Goal: Information Seeking & Learning: Compare options

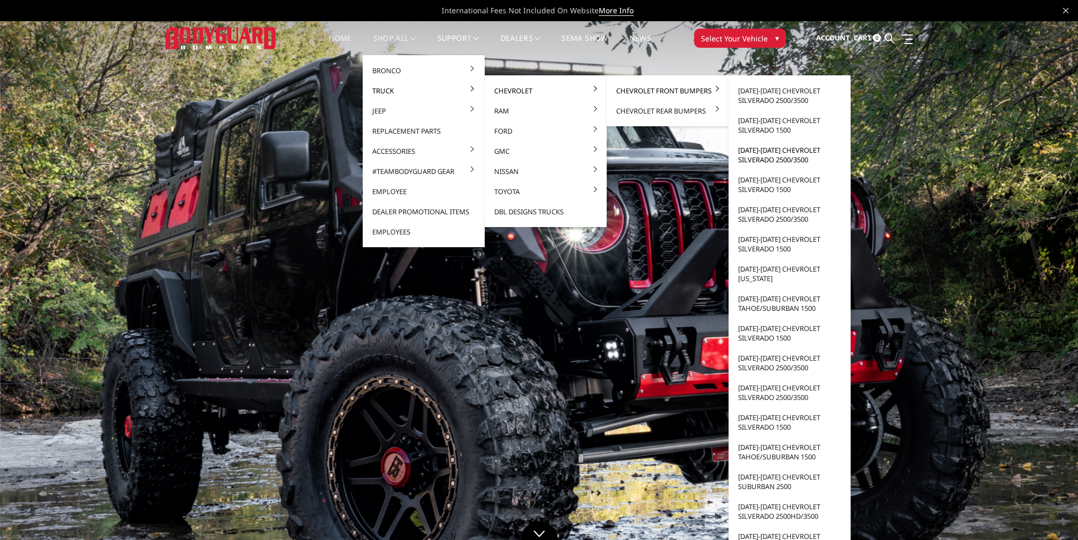
click at [781, 155] on link "[DATE]-[DATE] Chevrolet Silverado 2500/3500" at bounding box center [789, 155] width 113 height 30
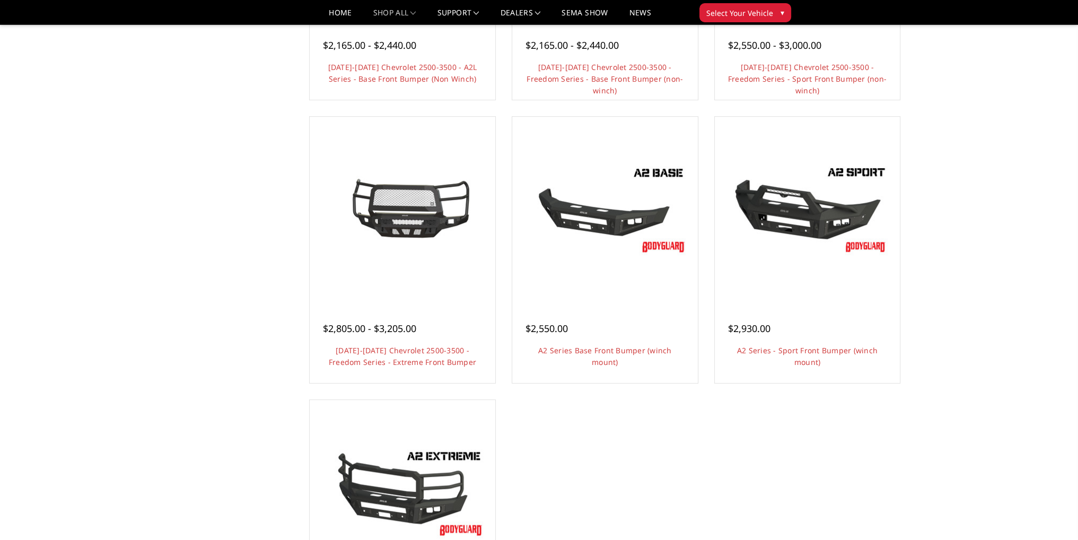
scroll to position [583, 0]
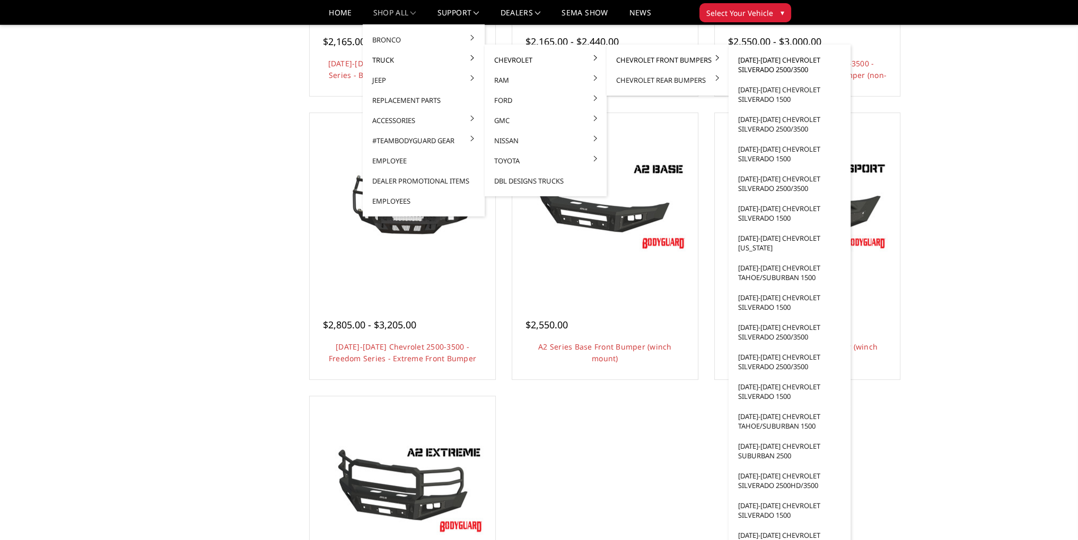
click at [772, 60] on link "[DATE]-[DATE] Chevrolet Silverado 2500/3500" at bounding box center [789, 65] width 113 height 30
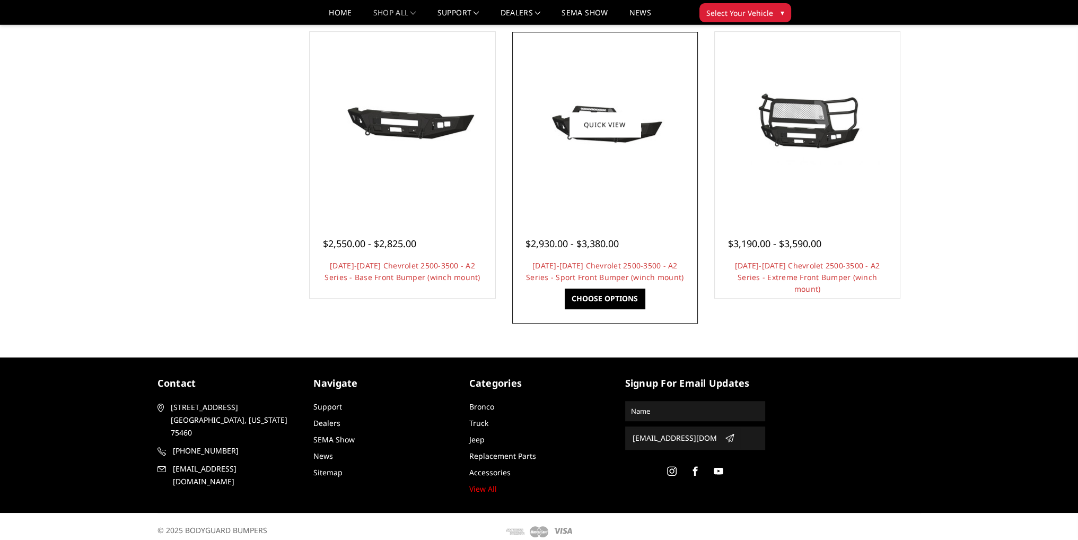
scroll to position [674, 0]
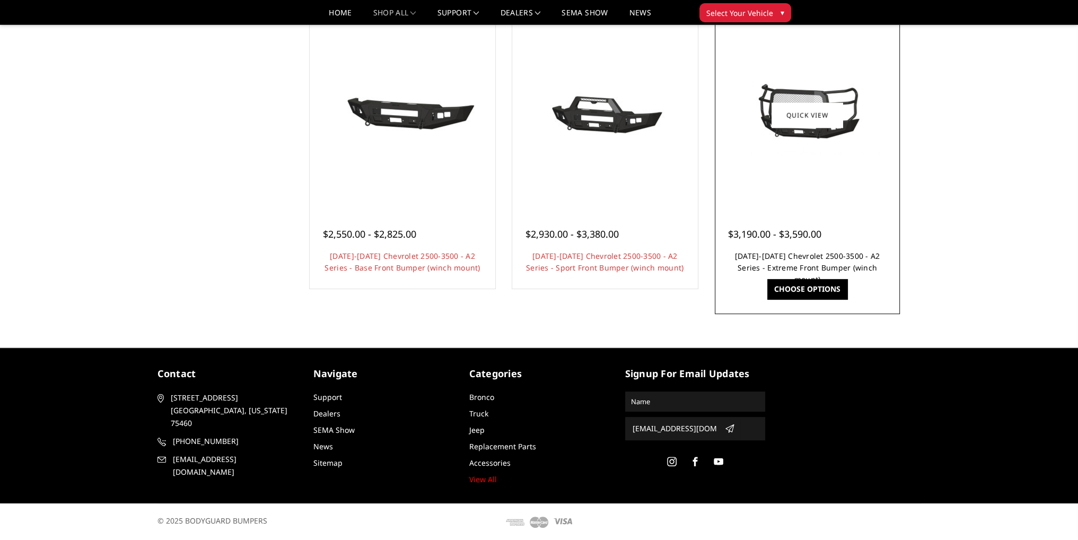
click at [802, 263] on link "2024-2025 Chevrolet 2500-3500 - A2 Series - Extreme Front Bumper (winch mount)" at bounding box center [807, 267] width 145 height 33
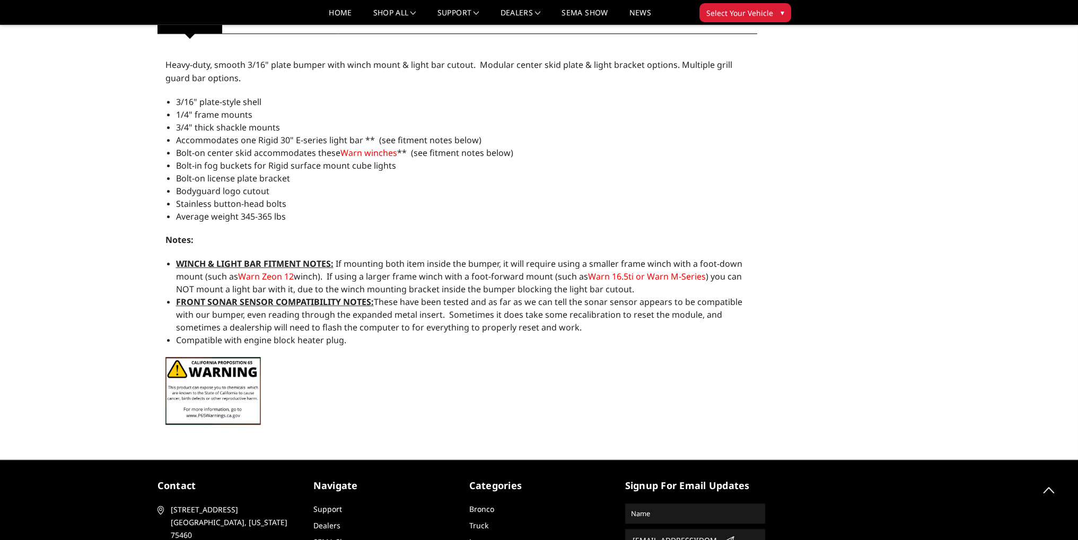
scroll to position [955, 0]
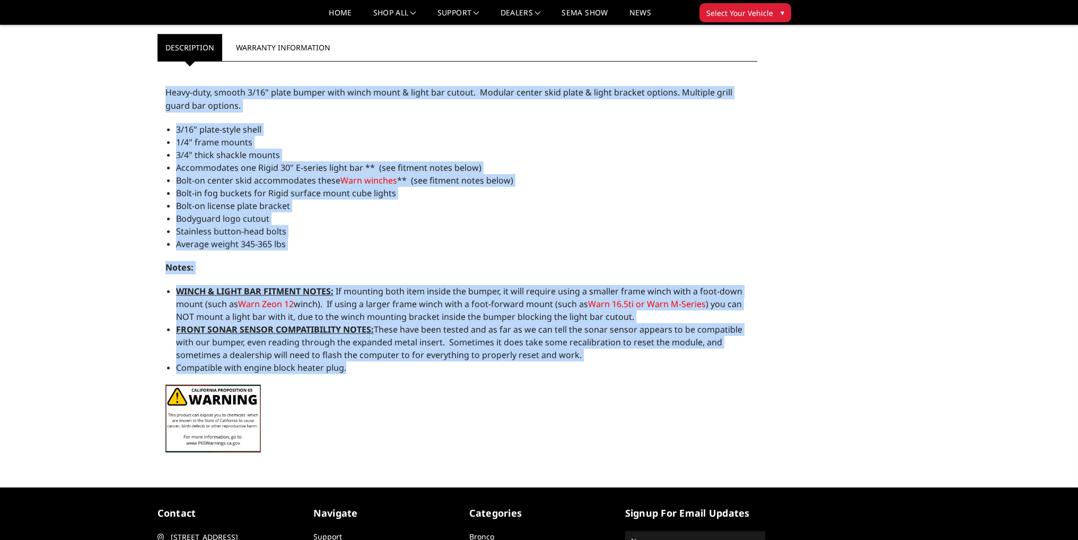
drag, startPoint x: 348, startPoint y: 368, endPoint x: 160, endPoint y: 93, distance: 332.3
click at [160, 93] on div "Heavy-duty, smooth 3/16" plate bumper with winch mount & light bar cutout. Modu…" at bounding box center [458, 264] width 600 height 394
copy div "Heavy-duty, smooth 3/16" plate bumper with winch mount & light bar cutout. Modu…"
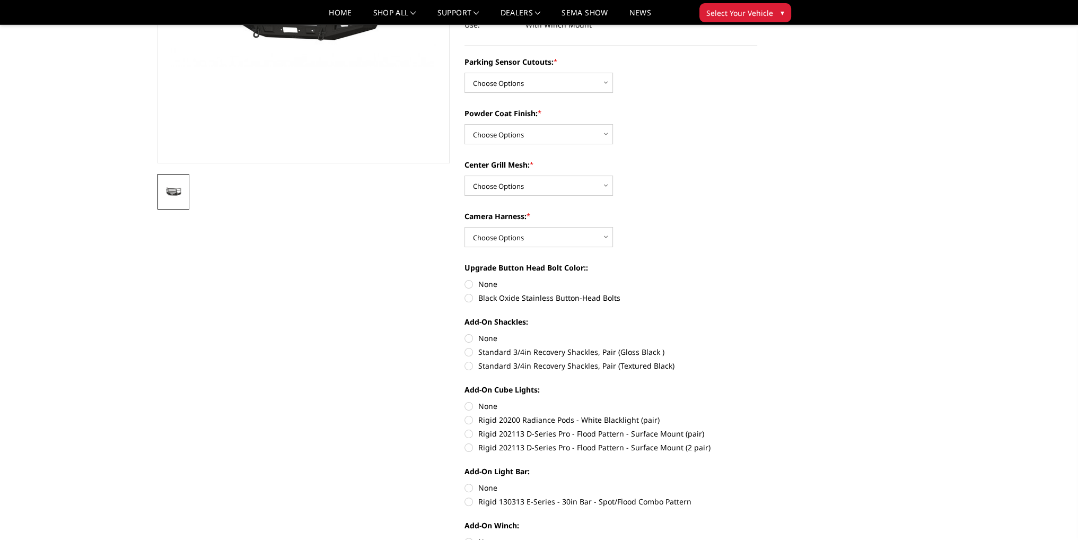
scroll to position [159, 0]
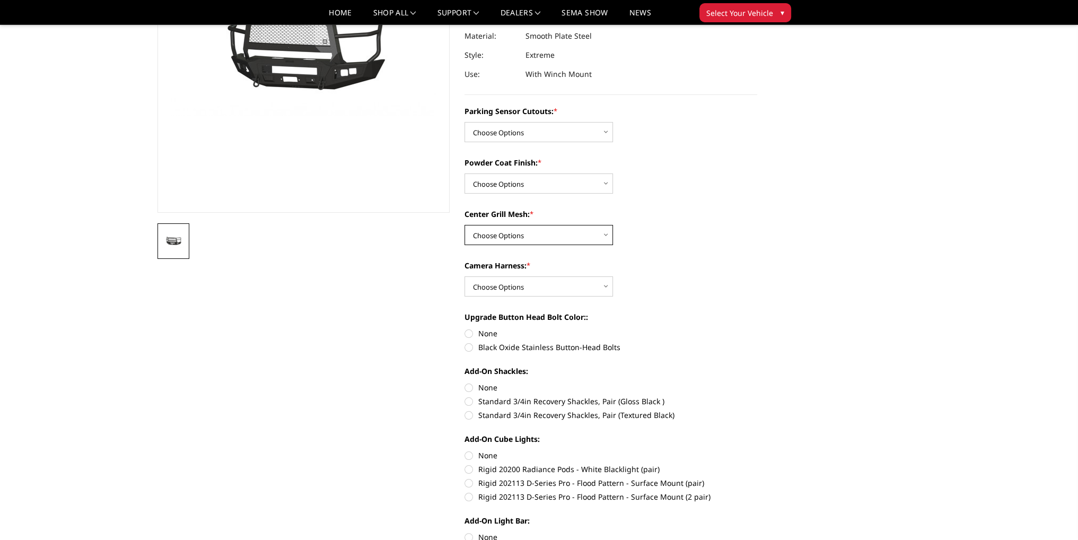
click at [536, 235] on select "Choose Options With Center Grill Mesh Without Center Grill Mesh" at bounding box center [539, 235] width 149 height 20
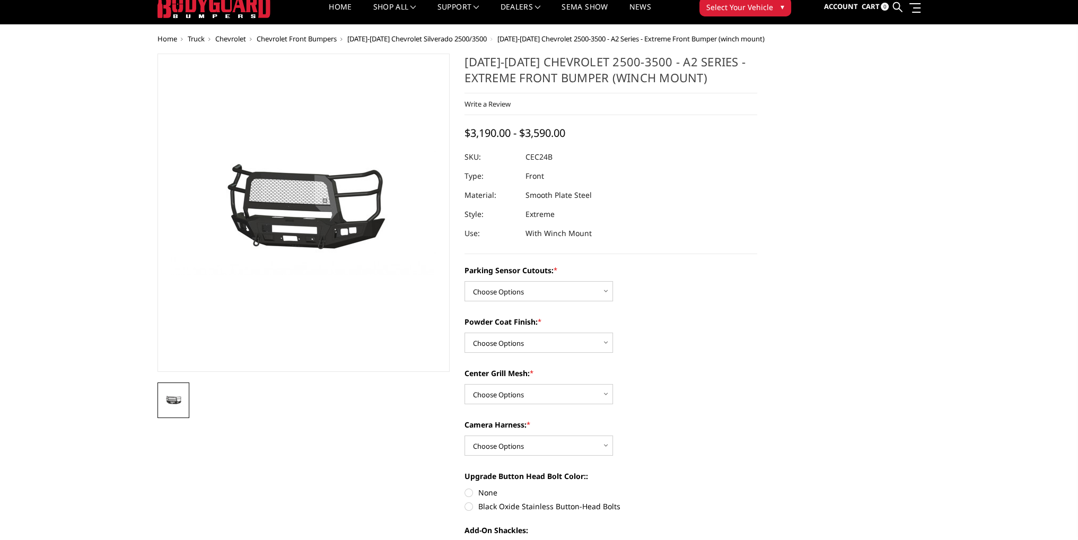
scroll to position [0, 0]
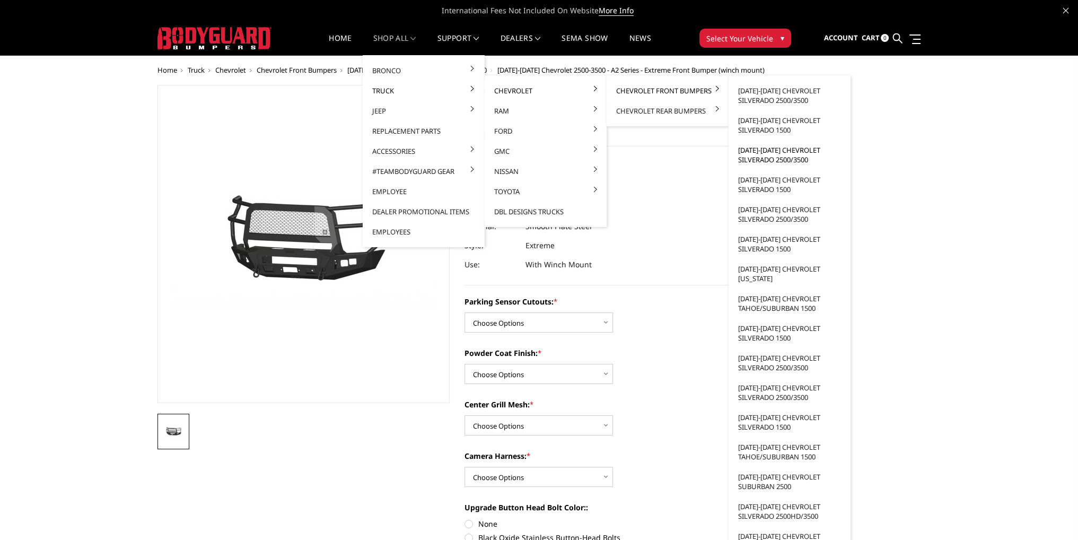
click at [774, 155] on link "[DATE]-[DATE] Chevrolet Silverado 2500/3500" at bounding box center [789, 155] width 113 height 30
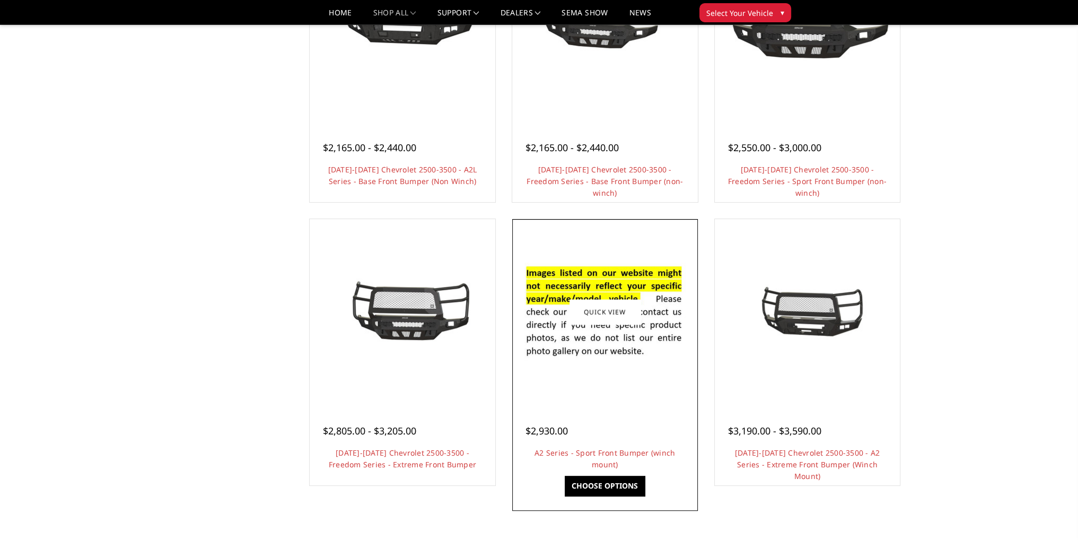
scroll to position [636, 0]
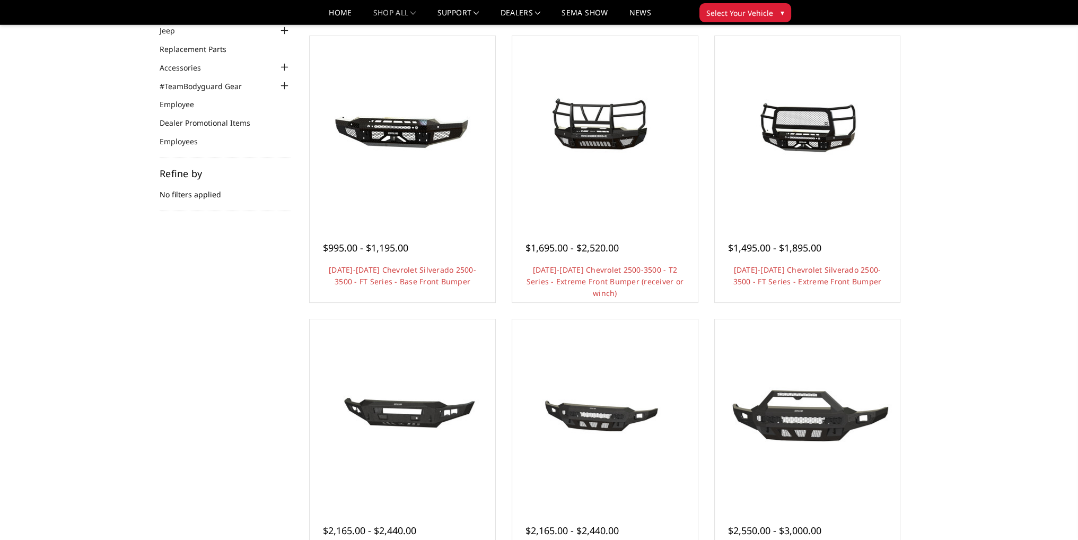
scroll to position [212, 0]
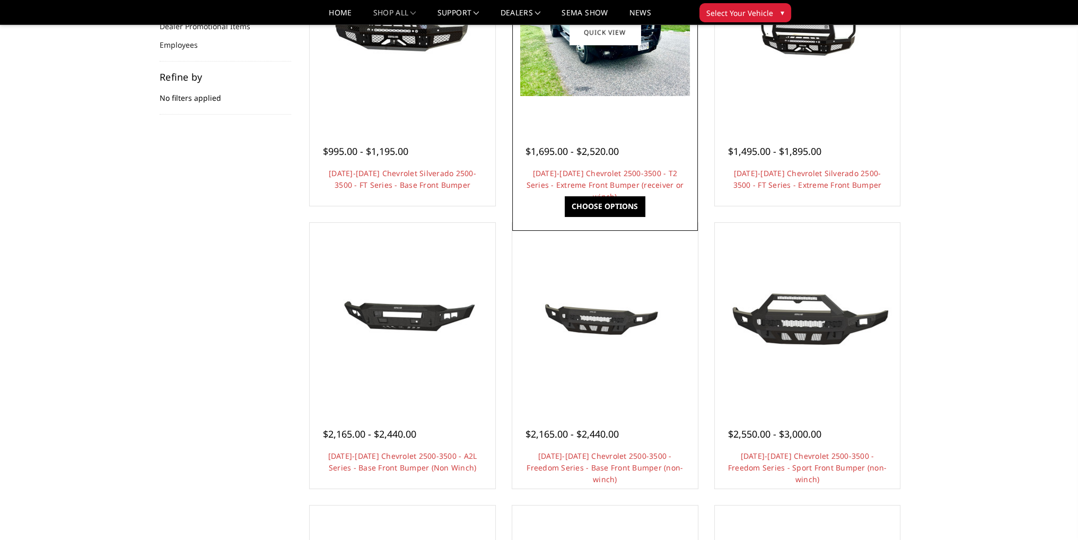
scroll to position [53, 0]
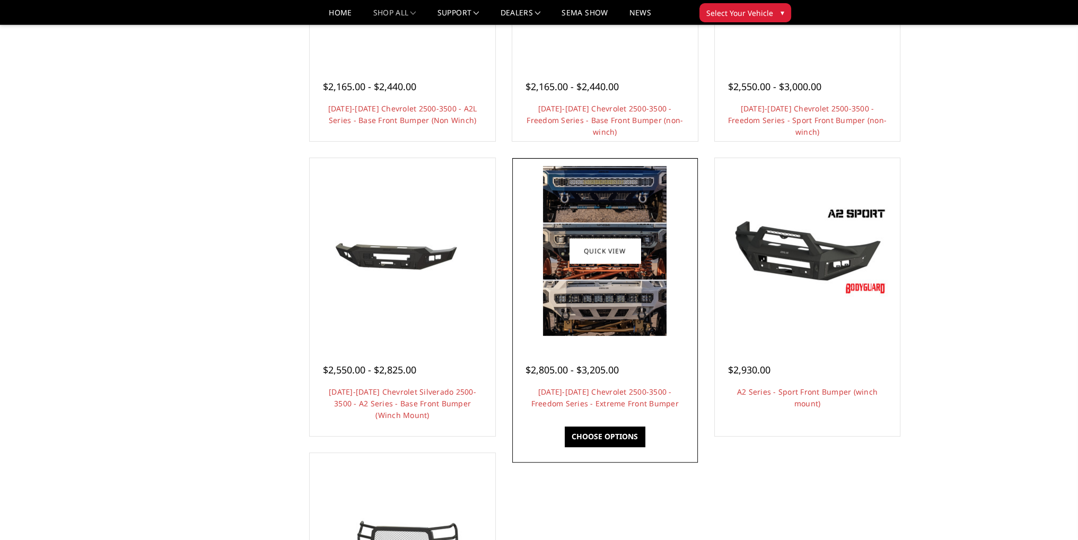
scroll to position [530, 0]
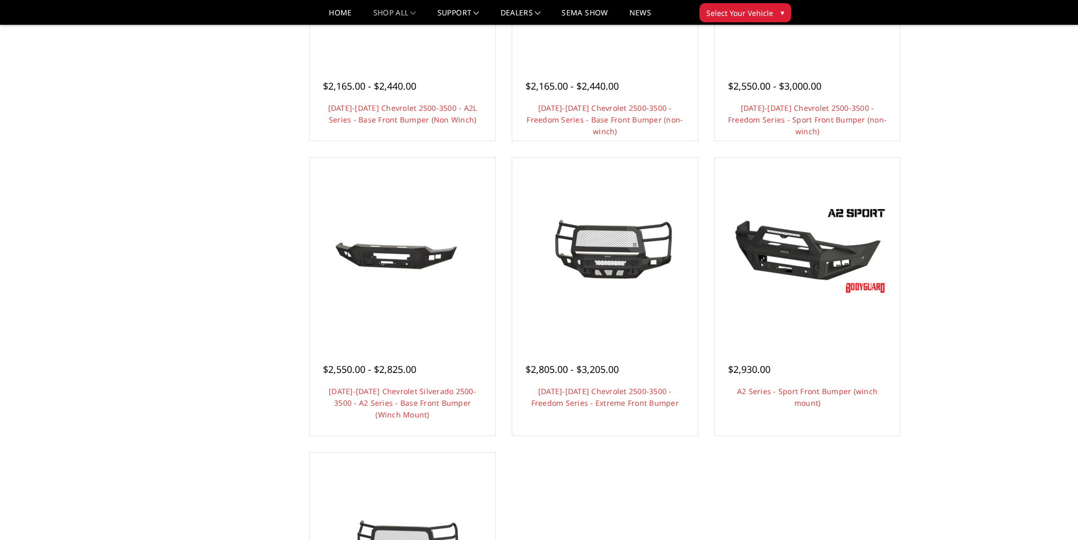
scroll to position [530, 0]
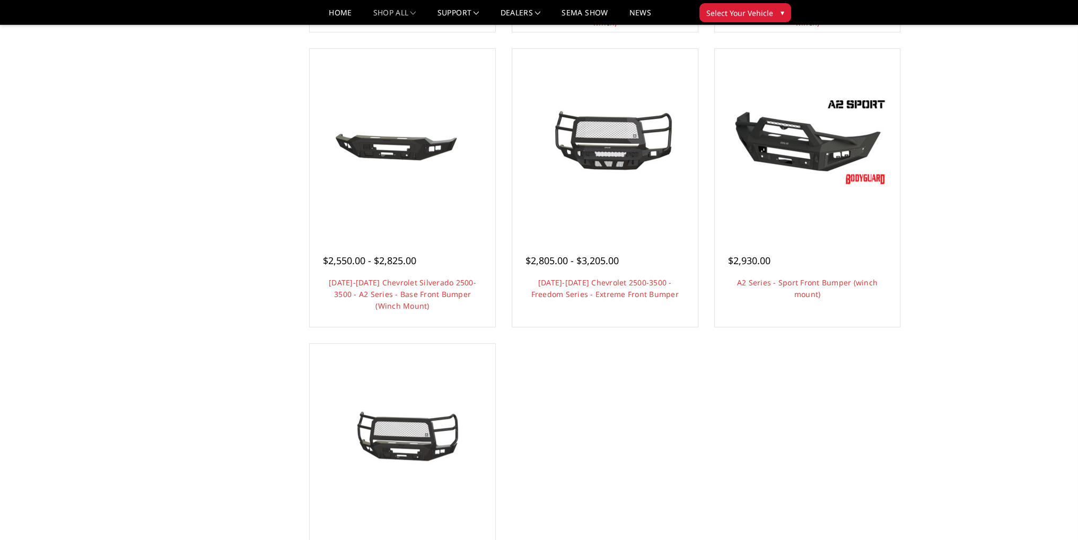
scroll to position [689, 0]
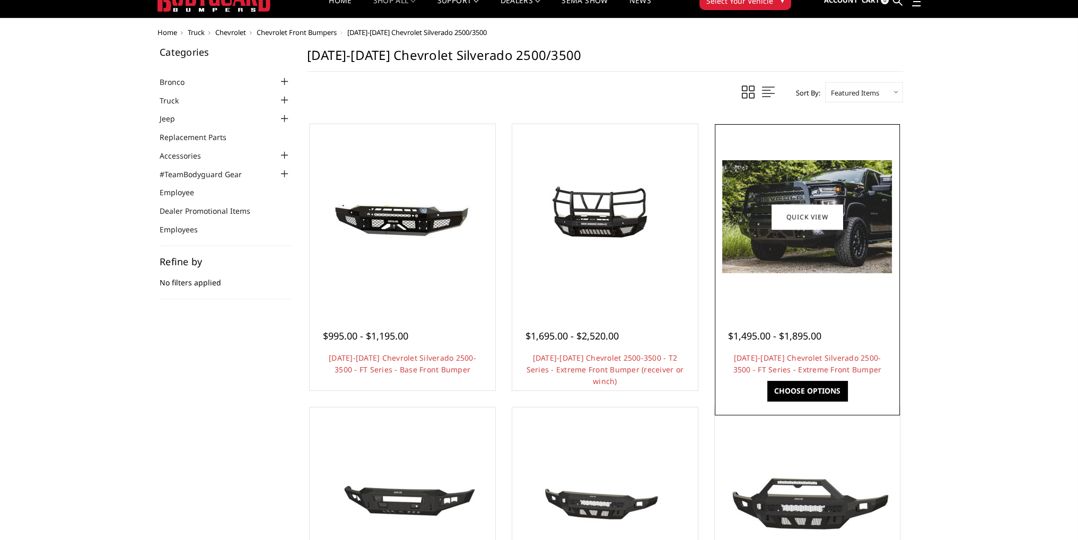
scroll to position [106, 0]
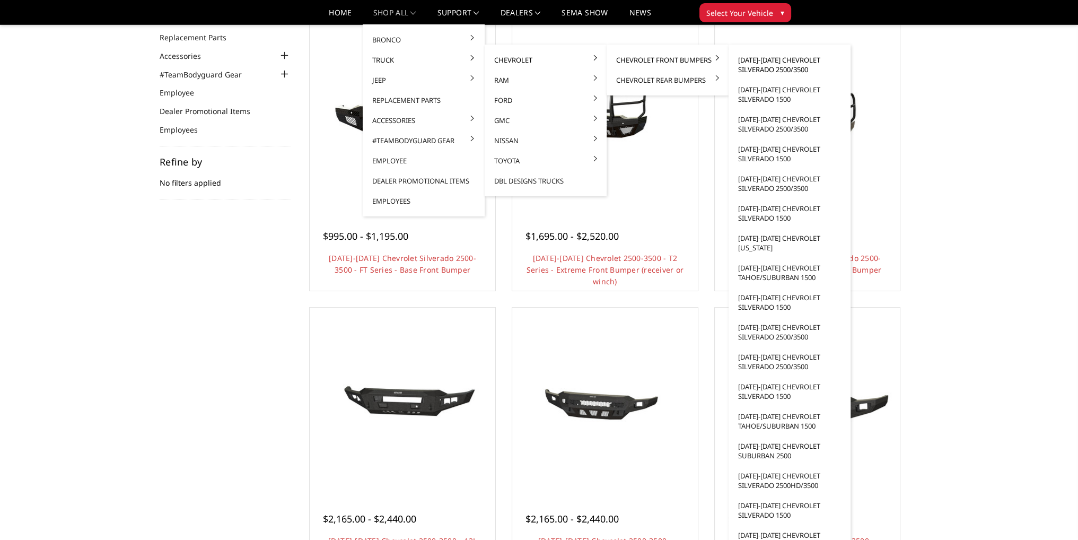
click at [762, 62] on link "[DATE]-[DATE] Chevrolet Silverado 2500/3500" at bounding box center [789, 65] width 113 height 30
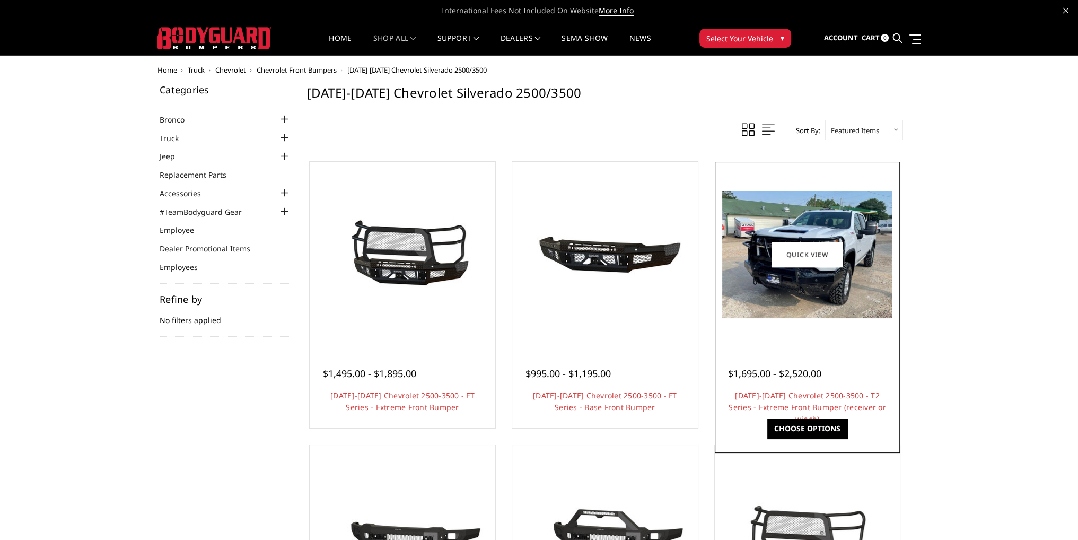
click at [806, 400] on h4 "2024-2026 Chevrolet 2500-3500 - T2 Series - Extreme Front Bumper (receiver or w…" at bounding box center [807, 401] width 159 height 23
click at [801, 394] on link "2024-2026 Chevrolet 2500-3500 - T2 Series - Extreme Front Bumper (receiver or w…" at bounding box center [808, 406] width 158 height 33
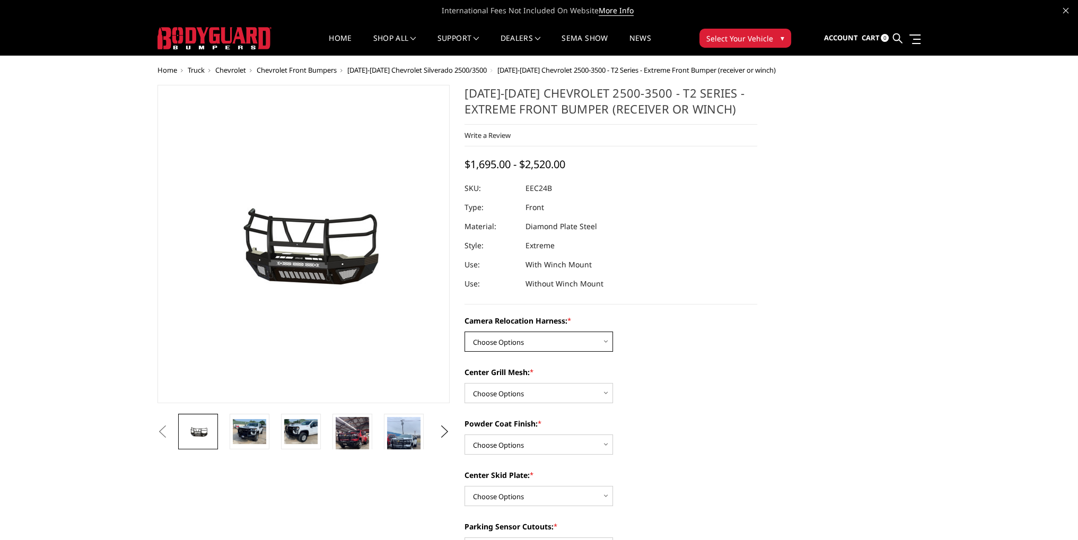
click at [511, 348] on select "Choose Options Without camera harness With camera harness" at bounding box center [539, 341] width 149 height 20
select select "3731"
click at [465, 331] on select "Choose Options Without camera harness With camera harness" at bounding box center [539, 341] width 149 height 20
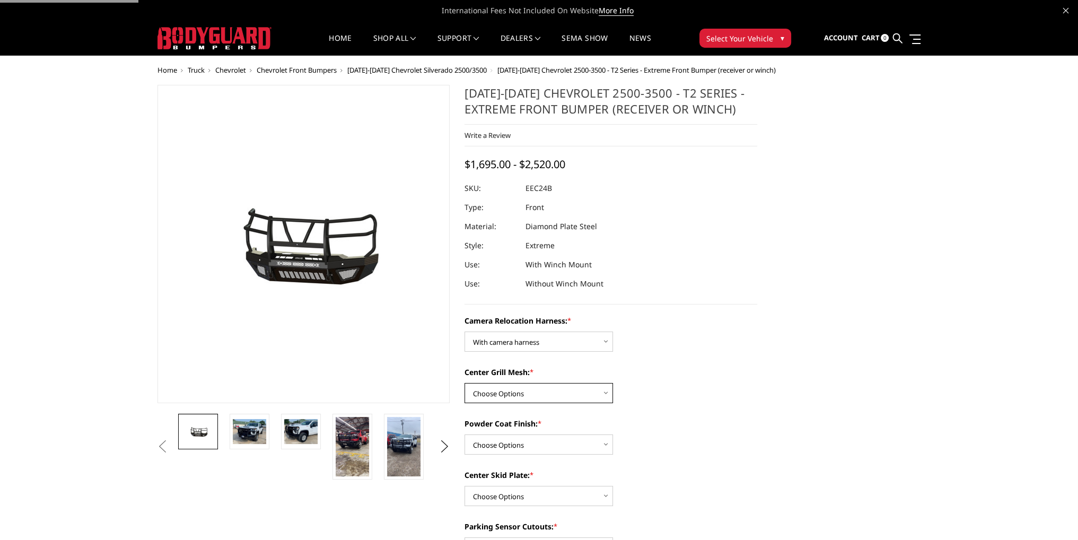
drag, startPoint x: 506, startPoint y: 394, endPoint x: 506, endPoint y: 401, distance: 8.0
click at [506, 394] on select "Choose Options Without expanded metal With expanded metal" at bounding box center [539, 393] width 149 height 20
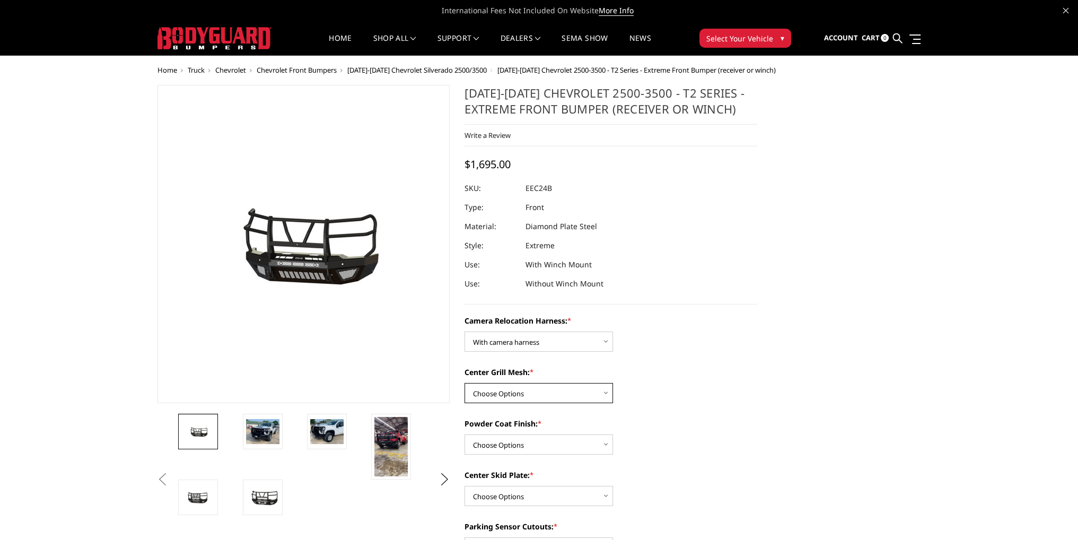
select select "3730"
click at [465, 383] on select "Choose Options Without expanded metal With expanded metal" at bounding box center [539, 393] width 149 height 20
drag, startPoint x: 501, startPoint y: 439, endPoint x: 502, endPoint y: 444, distance: 5.4
click at [501, 439] on select "Choose Options Textured Black Powder Coat Gloss Black Powder Coat Bare Metal" at bounding box center [539, 444] width 149 height 20
select select "3727"
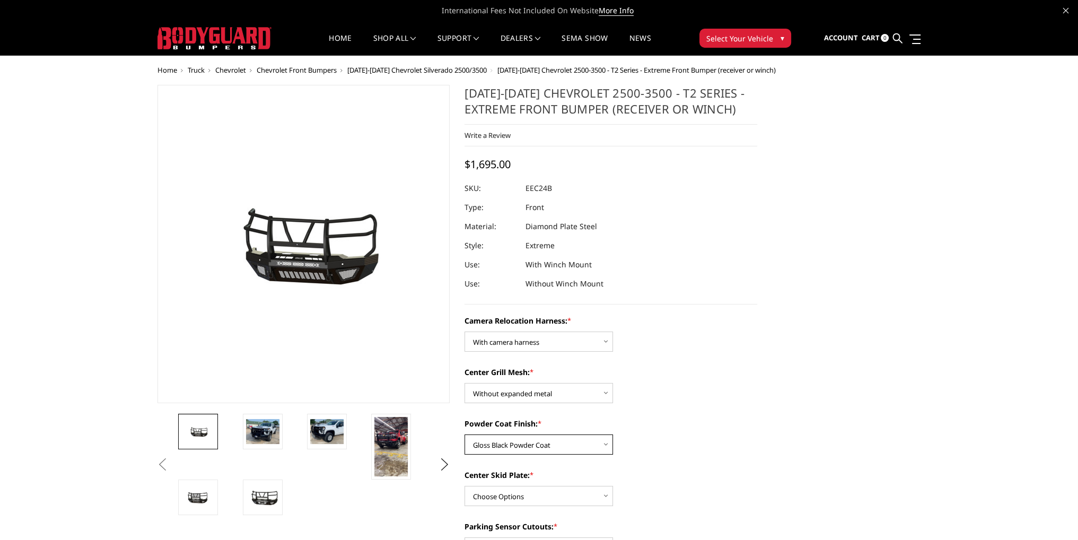
click at [465, 434] on select "Choose Options Textured Black Powder Coat Gloss Black Powder Coat Bare Metal" at bounding box center [539, 444] width 149 height 20
click at [492, 495] on select "Choose Options Winch Mount Skid Plate Standard Skid Plate (included) 2" Receive…" at bounding box center [539, 496] width 149 height 20
select select "3725"
click at [465, 486] on select "Choose Options Winch Mount Skid Plate Standard Skid Plate (included) 2" Receive…" at bounding box center [539, 496] width 149 height 20
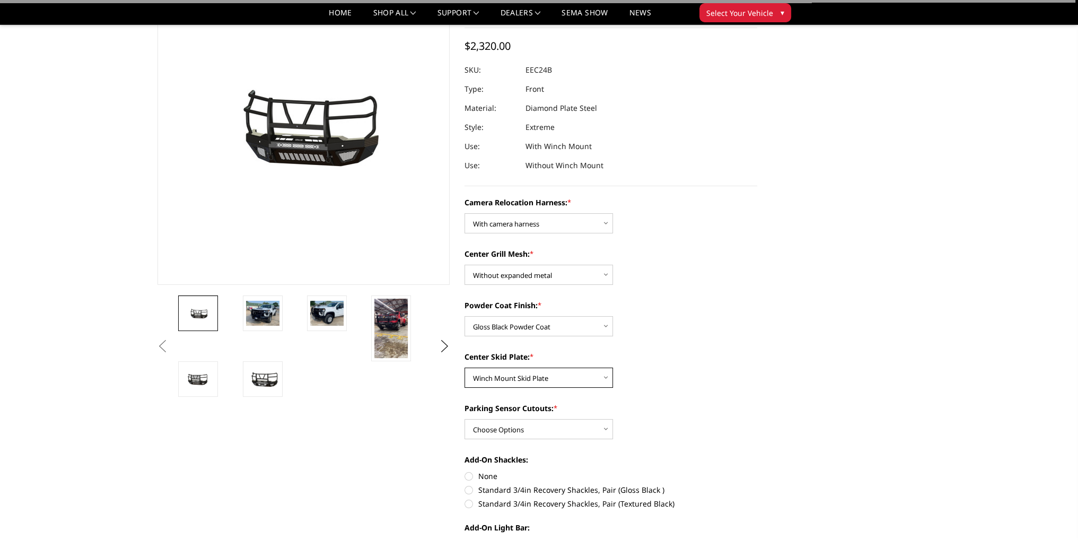
scroll to position [106, 0]
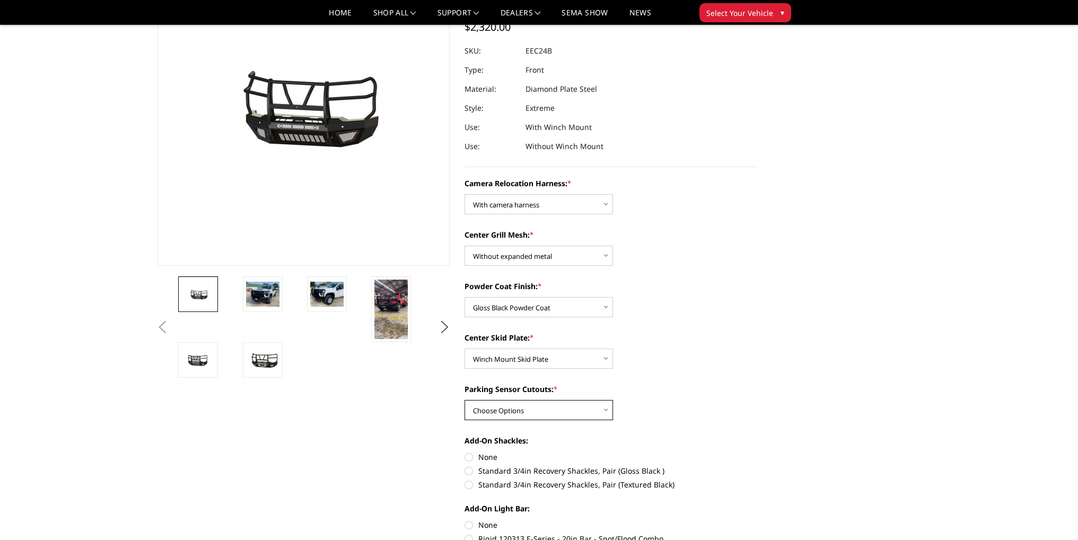
click at [511, 410] on select "Choose Options Yes - With Parking Sensor Cutouts" at bounding box center [539, 410] width 149 height 20
select select "3722"
click at [465, 400] on select "Choose Options Yes - With Parking Sensor Cutouts" at bounding box center [539, 410] width 149 height 20
drag, startPoint x: 526, startPoint y: 41, endPoint x: 488, endPoint y: 38, distance: 37.3
click at [526, 41] on link "Become a Dealer" at bounding box center [550, 40] width 113 height 20
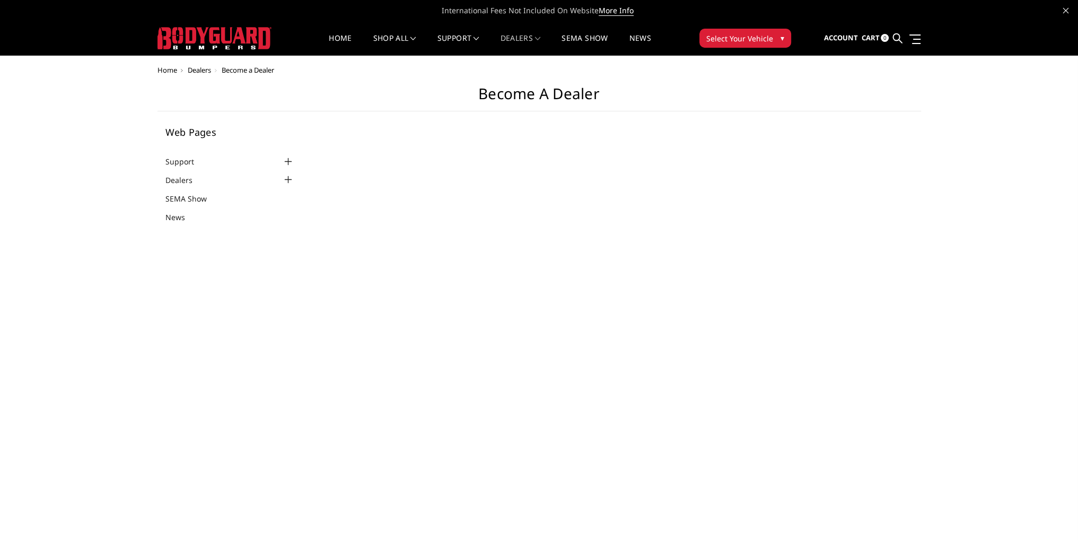
select select "US"
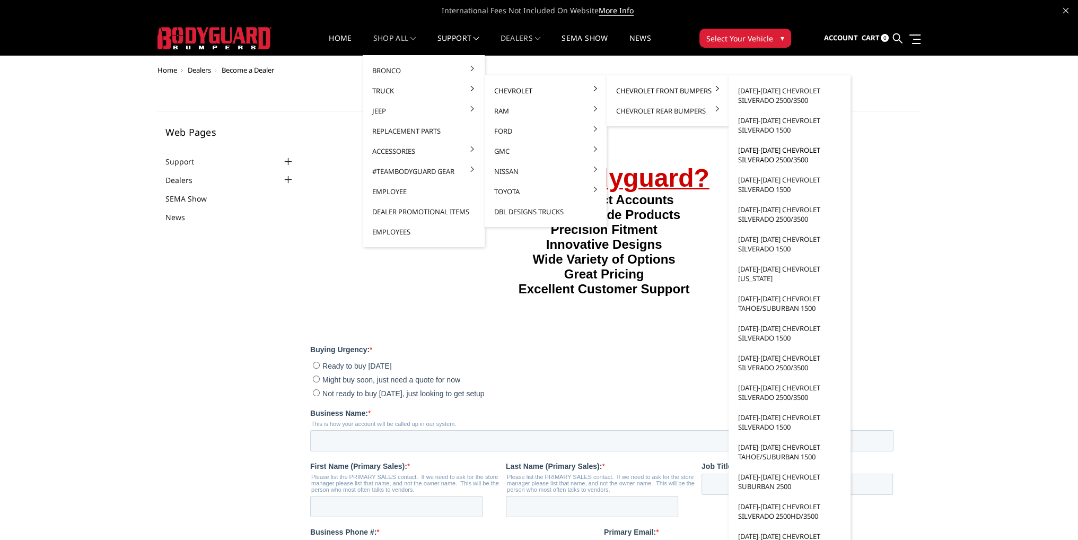
click at [780, 158] on link "[DATE]-[DATE] Chevrolet Silverado 2500/3500" at bounding box center [789, 155] width 113 height 30
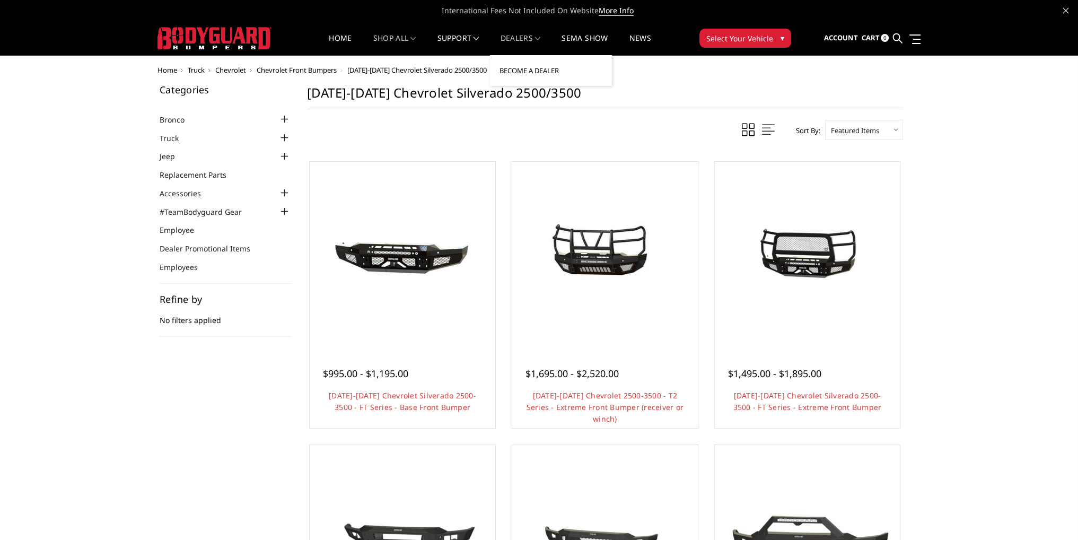
drag, startPoint x: 518, startPoint y: 72, endPoint x: 499, endPoint y: 72, distance: 19.6
click at [518, 72] on link "Become a Dealer" at bounding box center [550, 70] width 113 height 20
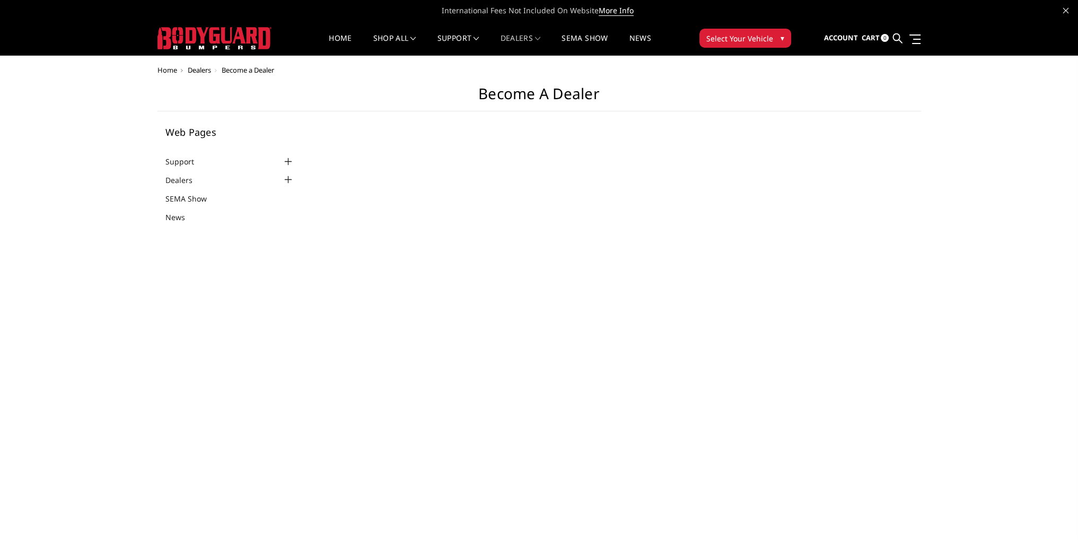
select select "US"
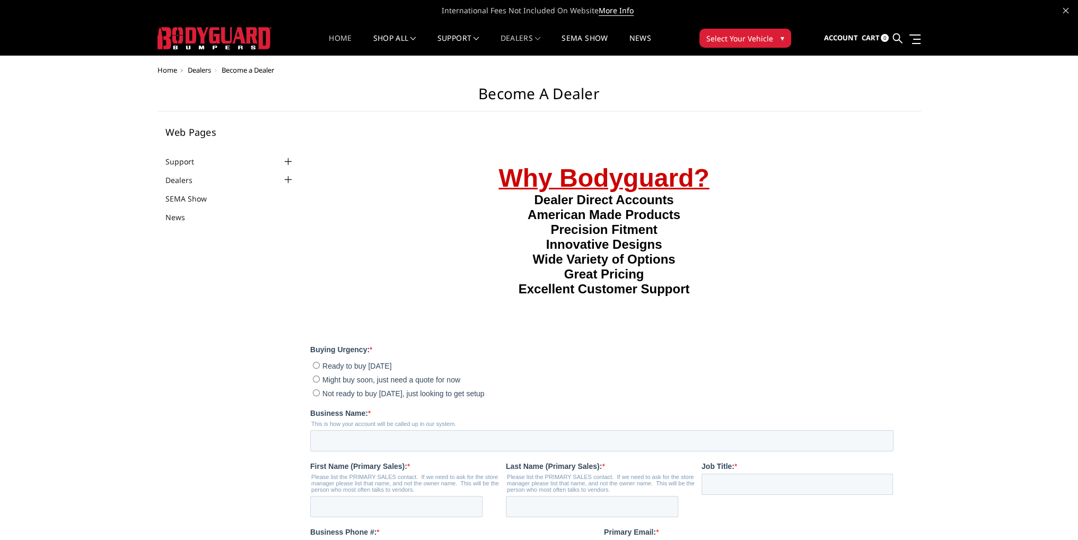
click at [342, 34] on link "Home" at bounding box center [340, 44] width 23 height 21
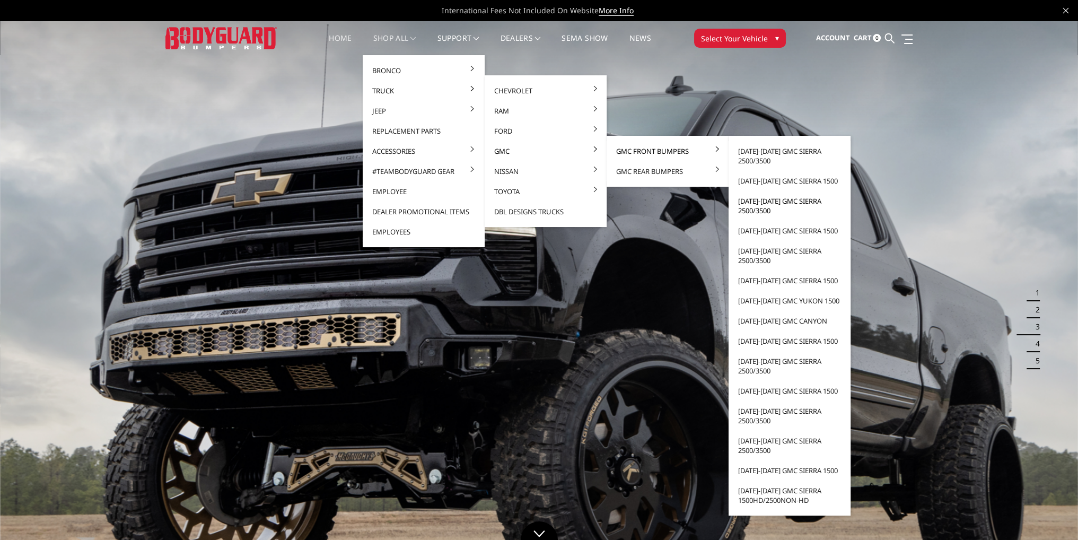
click at [764, 206] on link "[DATE]-[DATE] GMC Sierra 2500/3500" at bounding box center [789, 206] width 113 height 30
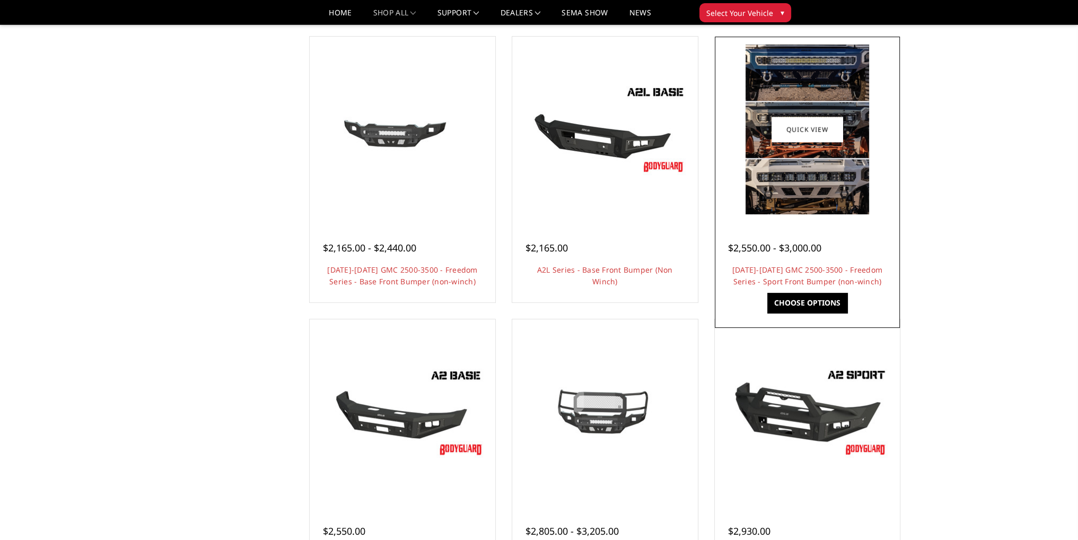
scroll to position [371, 0]
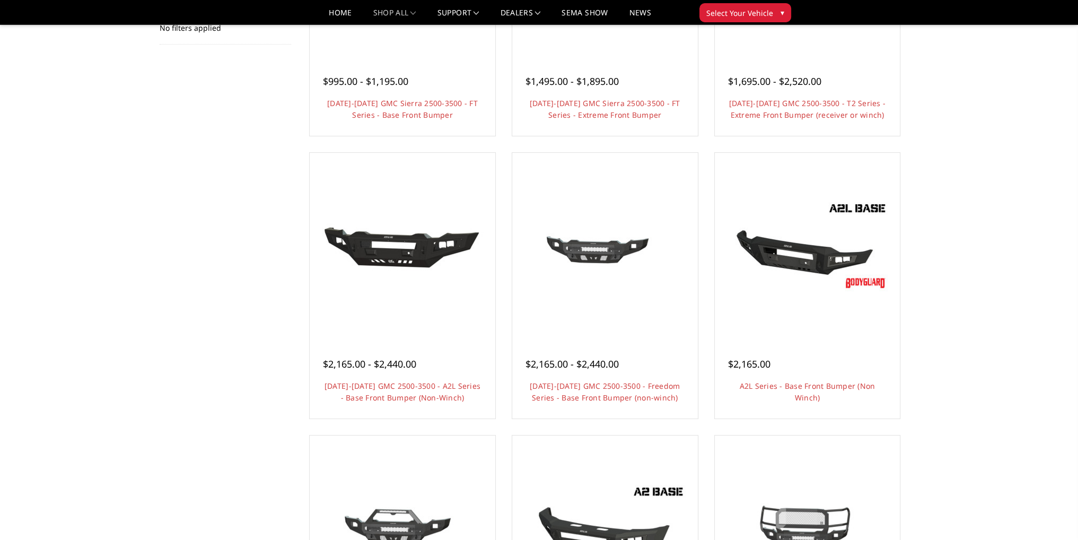
scroll to position [265, 0]
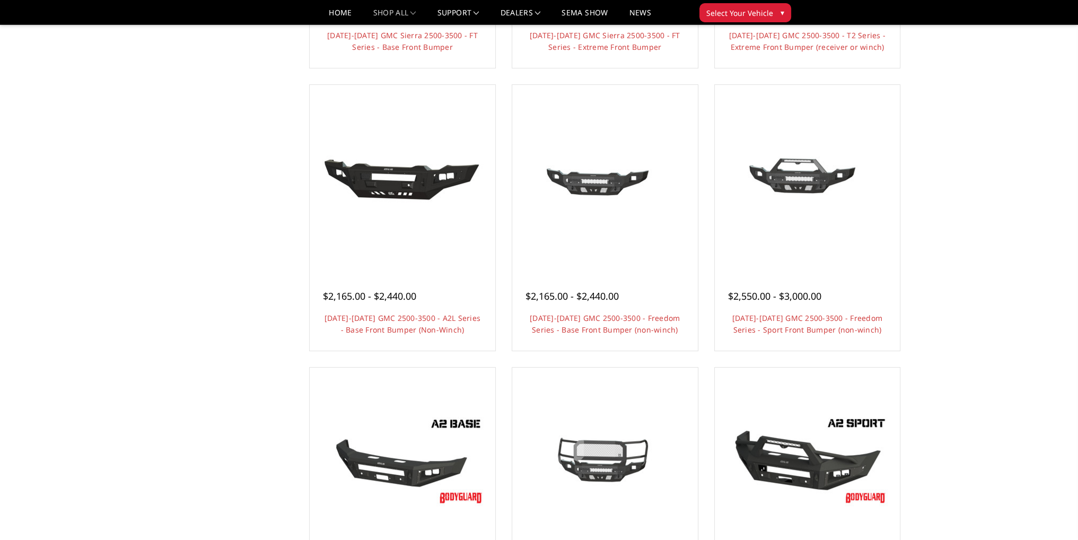
scroll to position [318, 0]
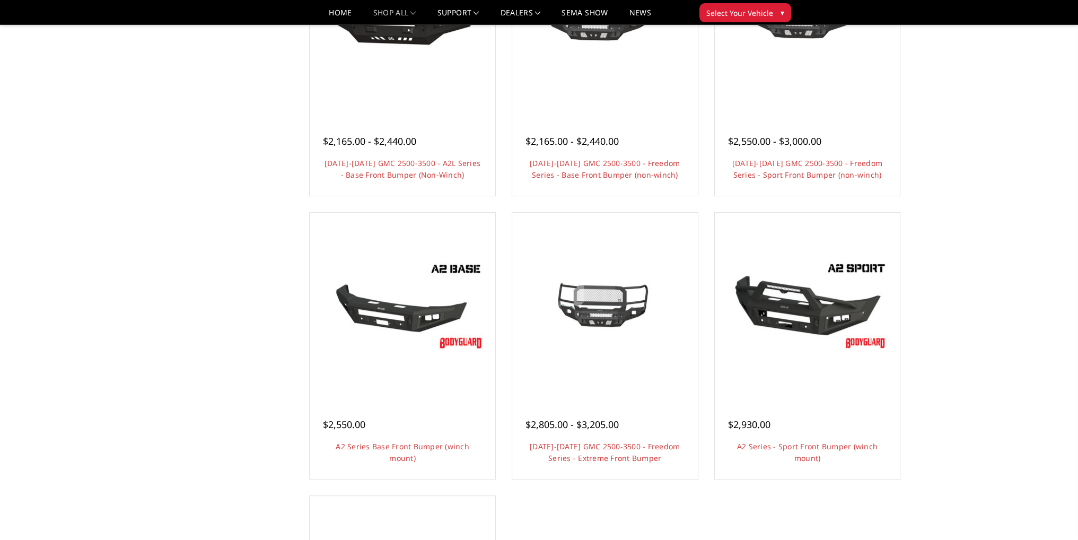
scroll to position [477, 0]
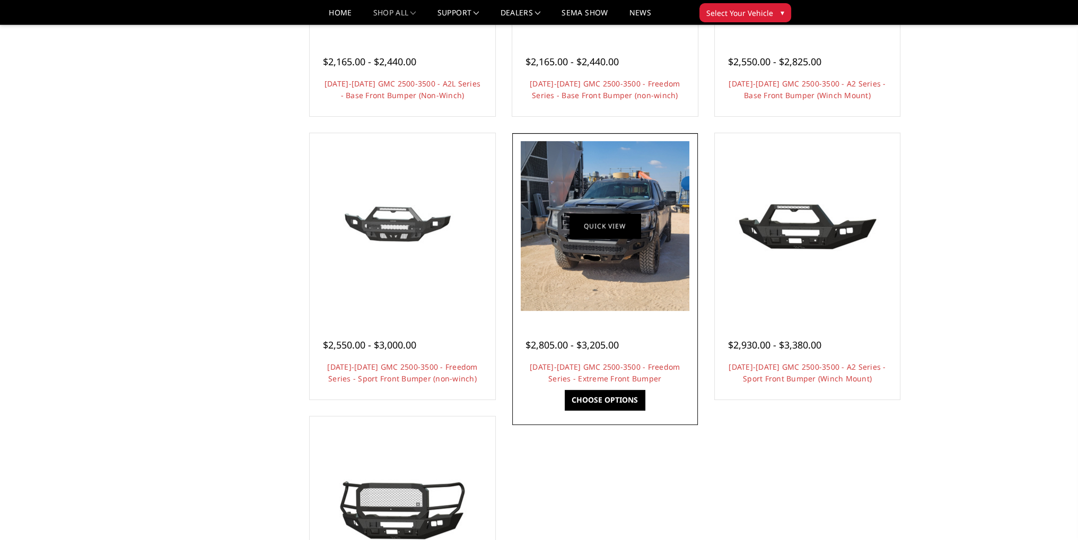
scroll to position [457, 0]
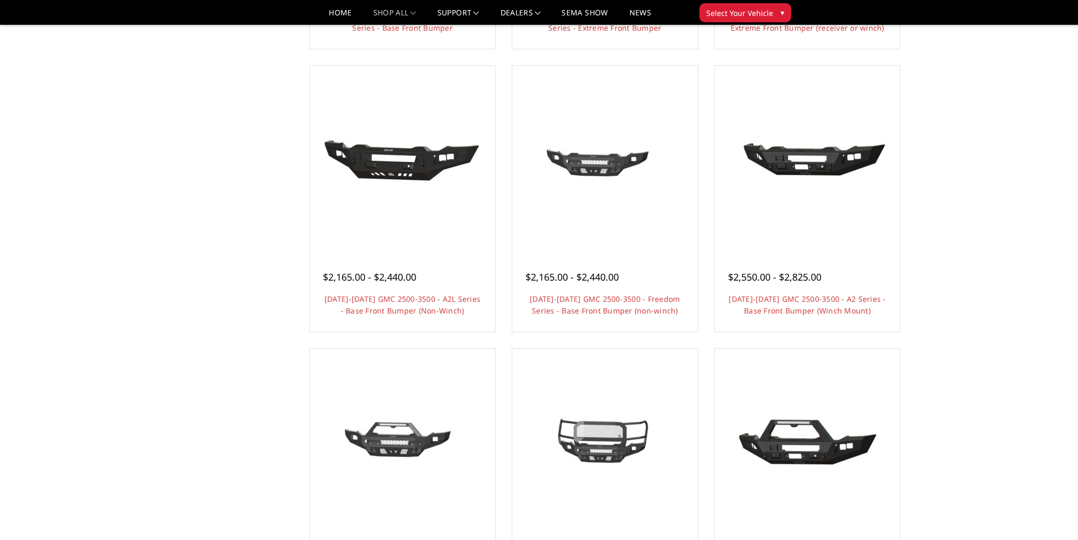
scroll to position [351, 0]
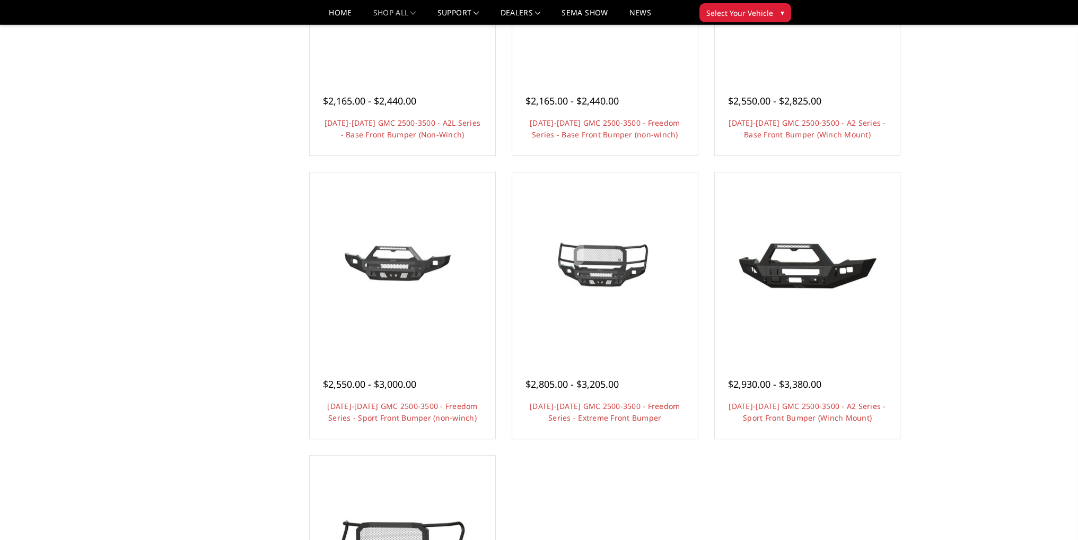
scroll to position [404, 0]
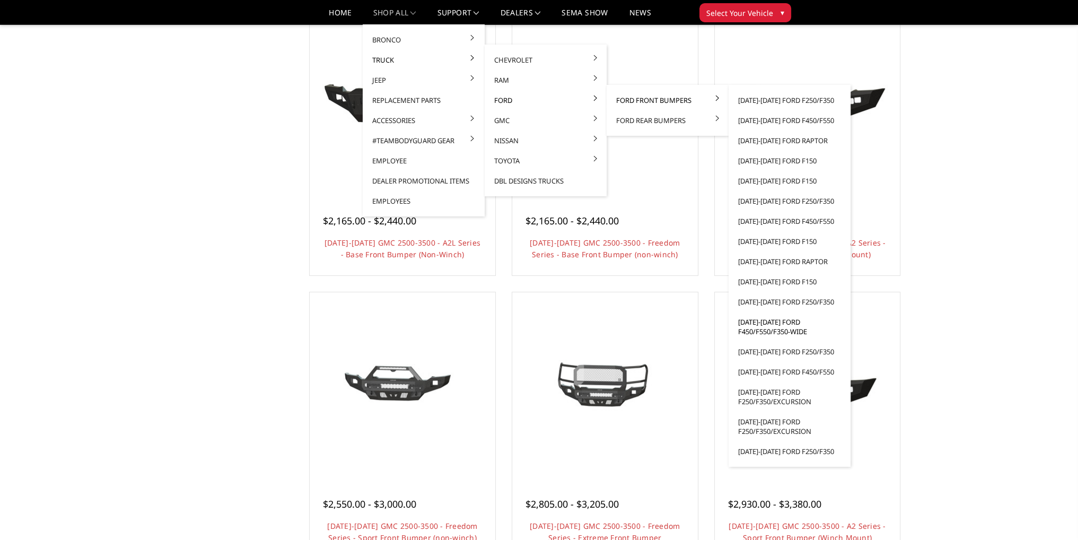
click at [774, 320] on link "[DATE]-[DATE] Ford F450/F550/F350-wide" at bounding box center [789, 327] width 113 height 30
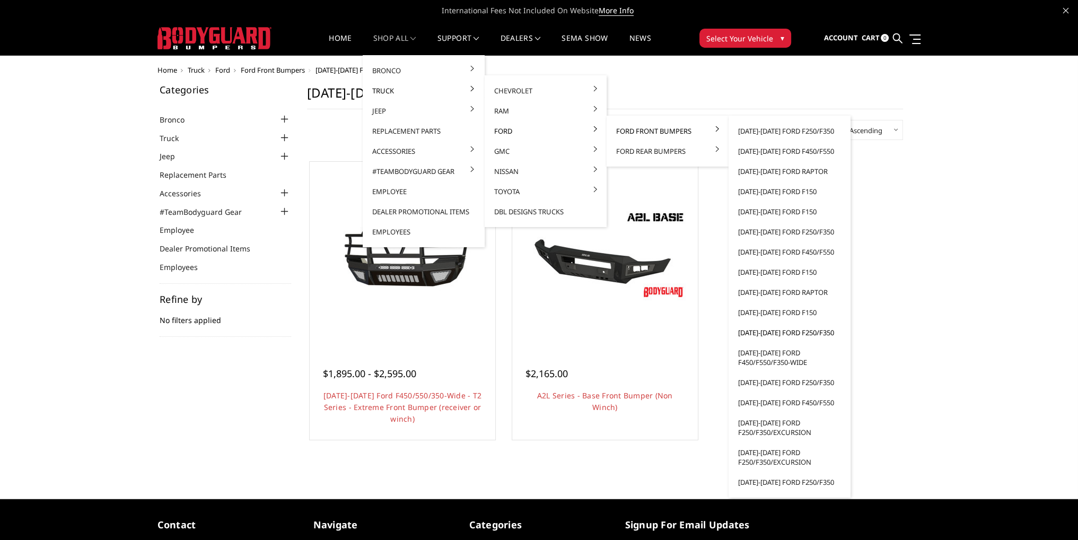
click at [772, 333] on link "[DATE]-[DATE] Ford F250/F350" at bounding box center [789, 332] width 113 height 20
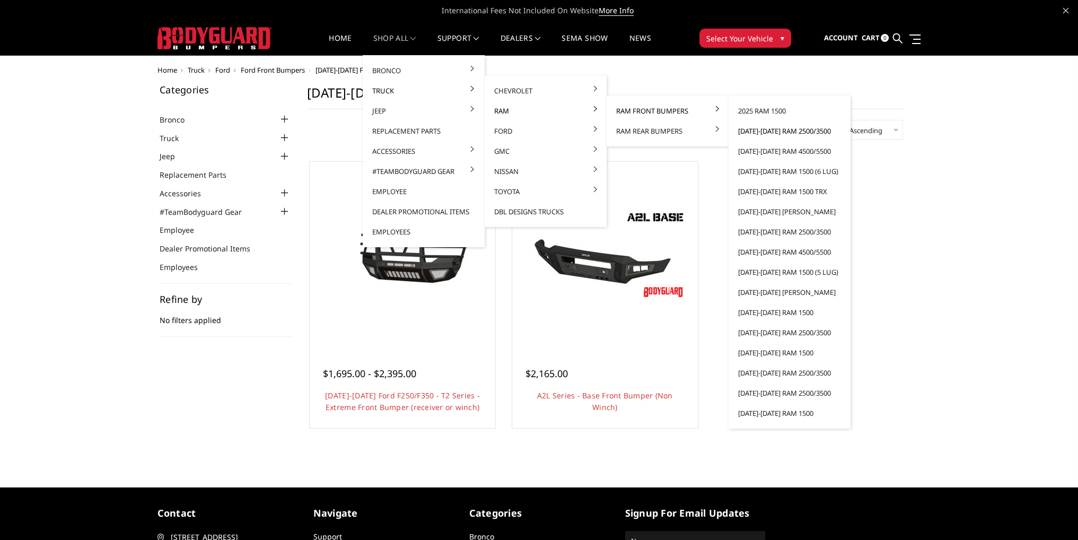
click at [760, 134] on link "[DATE]-[DATE] Ram 2500/3500" at bounding box center [789, 131] width 113 height 20
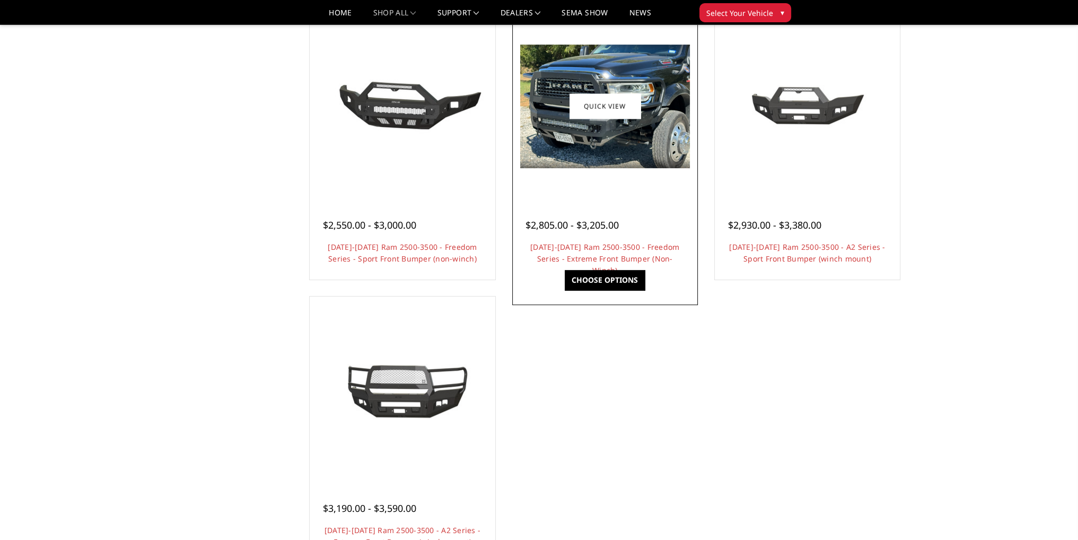
scroll to position [689, 0]
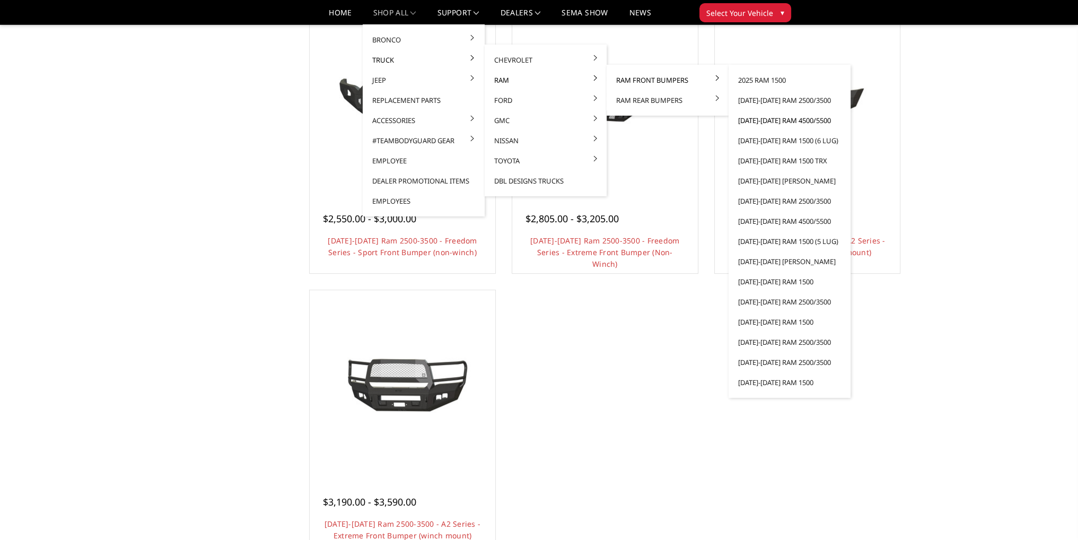
click at [767, 117] on link "[DATE]-[DATE] Ram 4500/5500" at bounding box center [789, 120] width 113 height 20
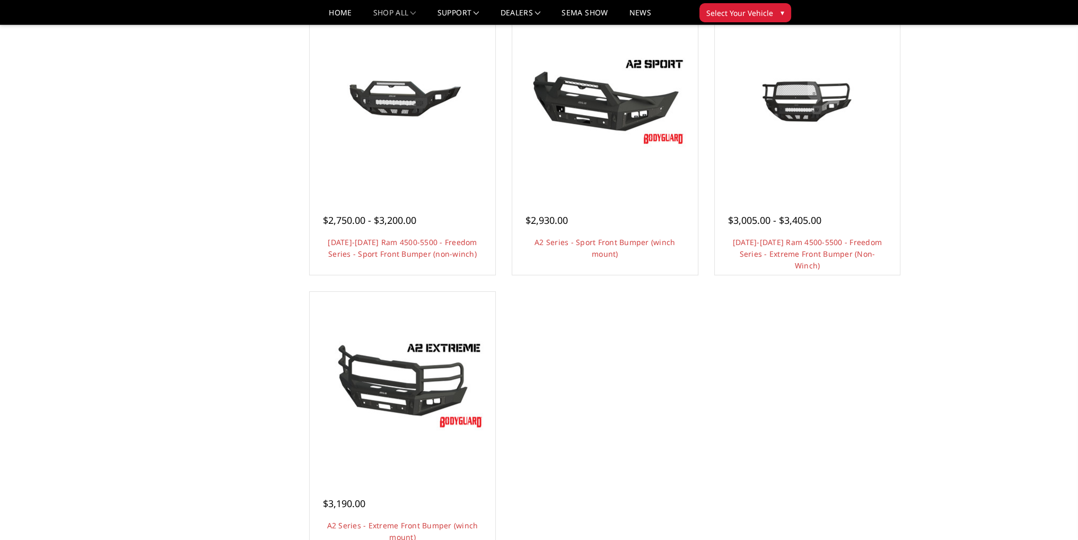
scroll to position [743, 0]
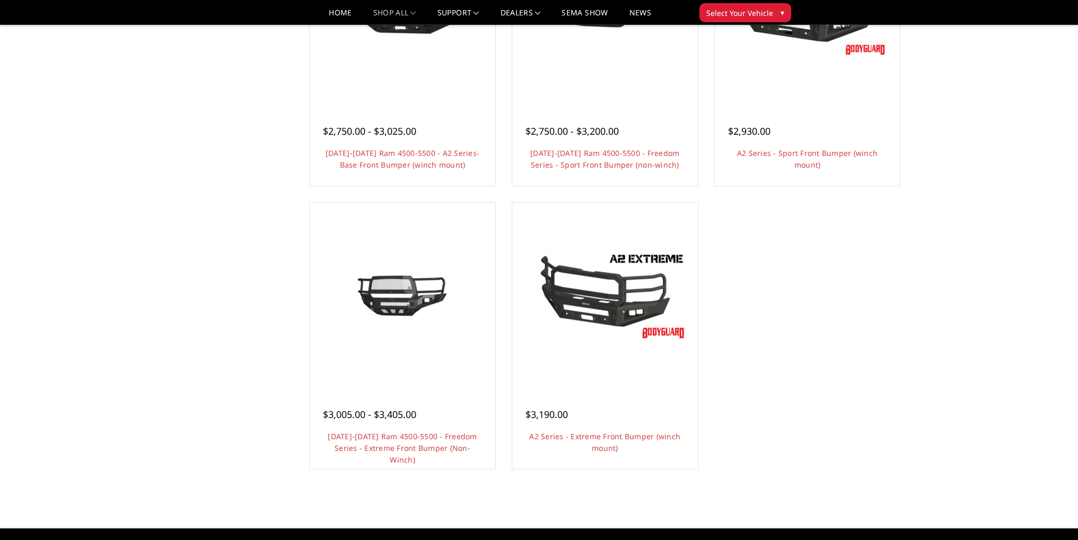
scroll to position [796, 0]
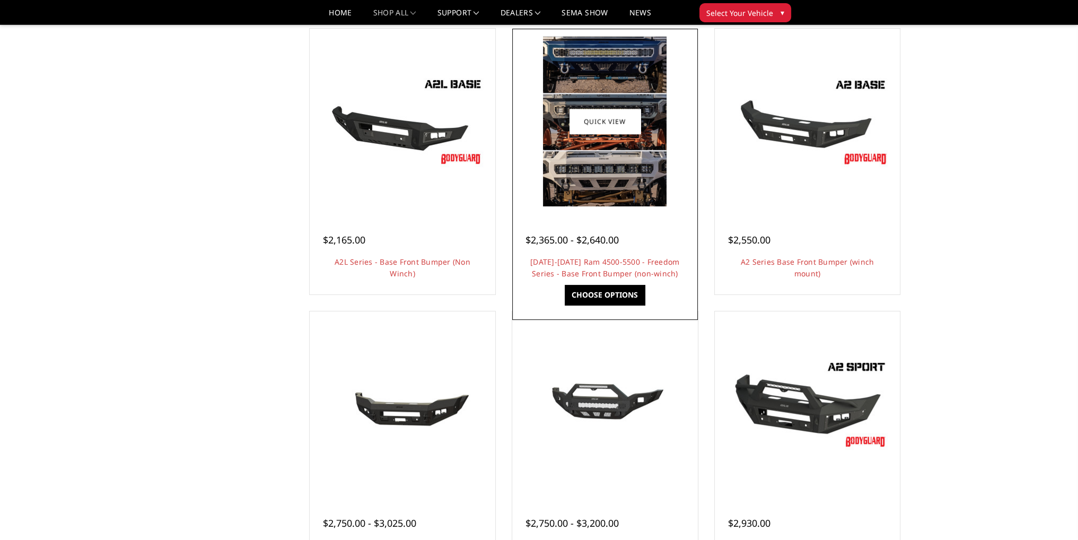
scroll to position [371, 0]
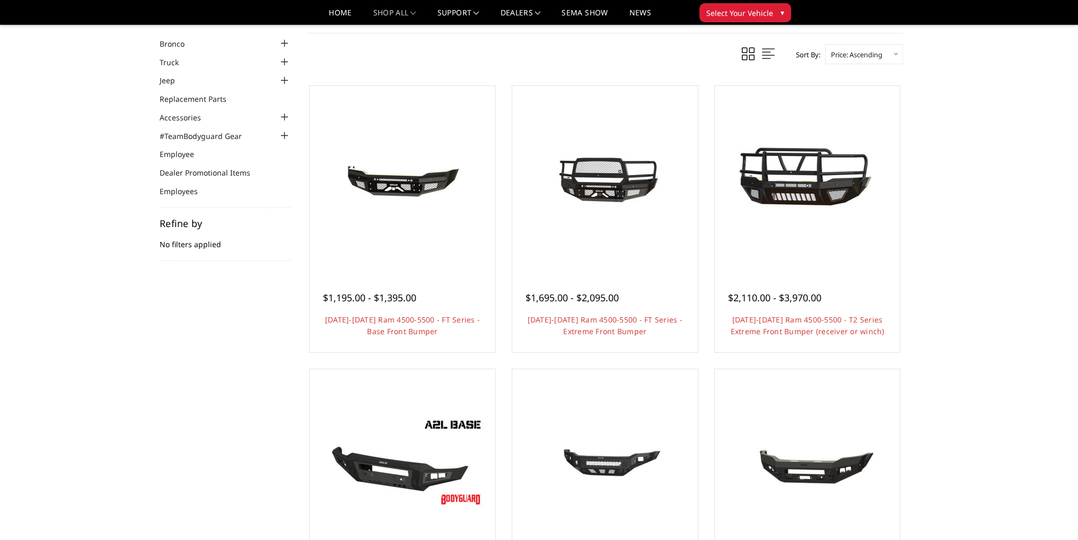
scroll to position [106, 0]
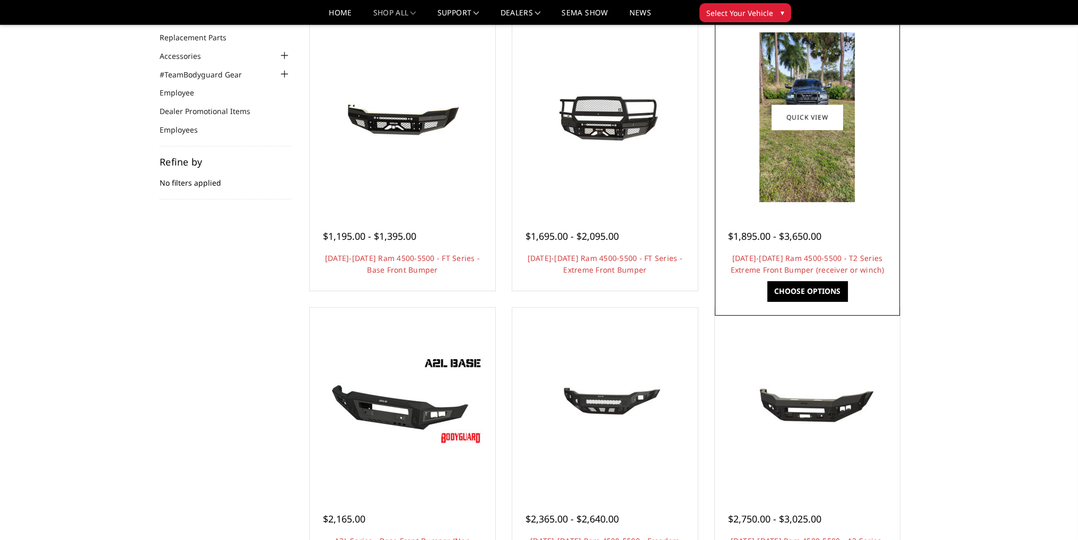
click at [816, 263] on h4 "[DATE]-[DATE] Ram 4500-5500 - T2 Series Extreme Front Bumper (receiver or winch)" at bounding box center [807, 263] width 159 height 23
click at [772, 261] on link "[DATE]-[DATE] Ram 4500-5500 - T2 Series Extreme Front Bumper (receiver or winch)" at bounding box center [807, 264] width 154 height 22
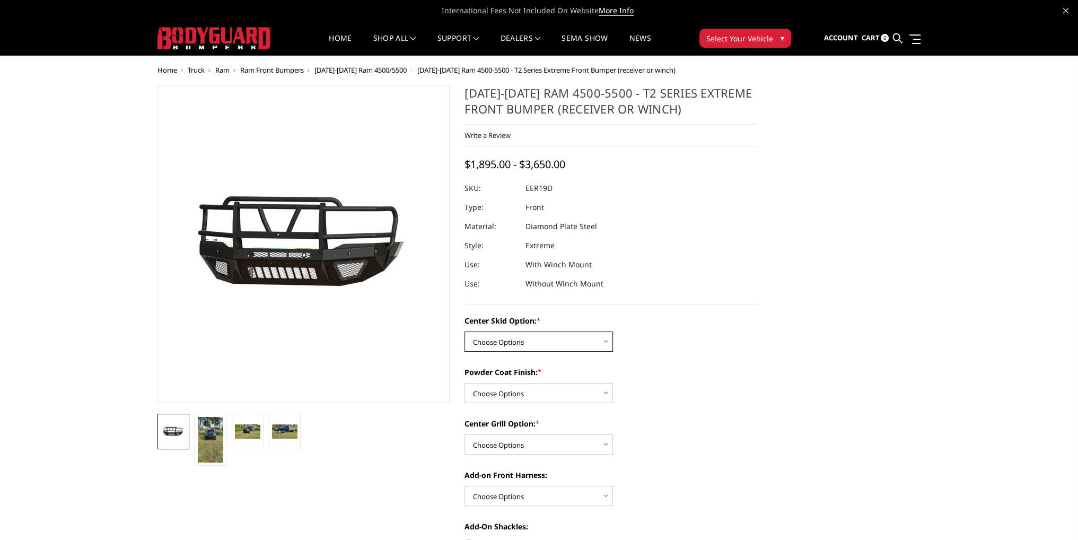
click at [509, 342] on select "Choose Options Standard center skid plate (included) Receiver tube Winch mount …" at bounding box center [539, 341] width 149 height 20
select select "4707"
click at [465, 331] on select "Choose Options Standard center skid plate (included) Receiver tube Winch mount …" at bounding box center [539, 341] width 149 height 20
click at [509, 390] on select "Choose Options Bare metal Gloss Black Powder Coat Texture Black Powder Coat" at bounding box center [539, 393] width 149 height 20
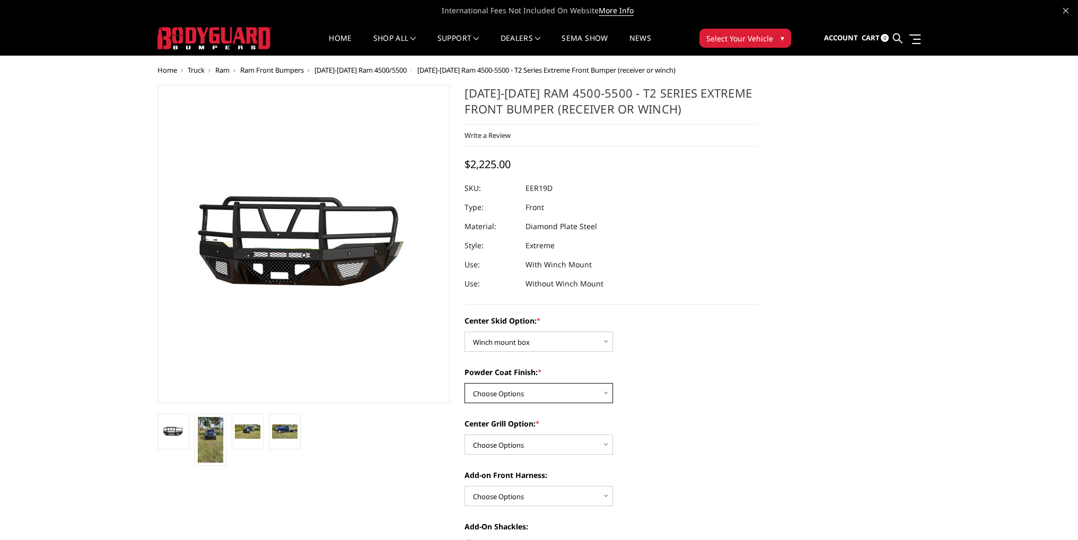
select select "4710"
click at [465, 383] on select "Choose Options Bare metal Gloss Black Powder Coat Texture Black Powder Coat" at bounding box center [539, 393] width 149 height 20
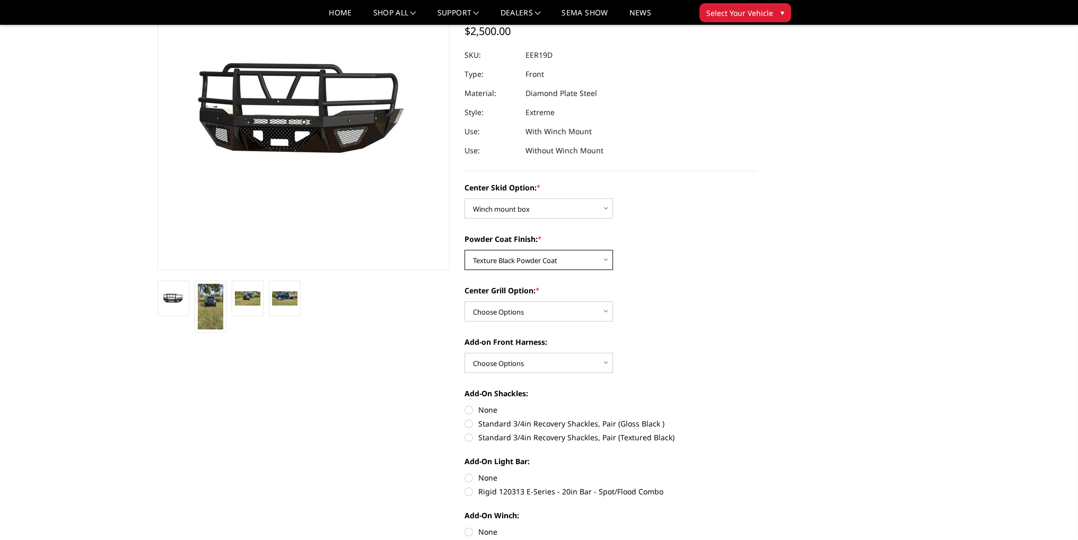
scroll to position [106, 0]
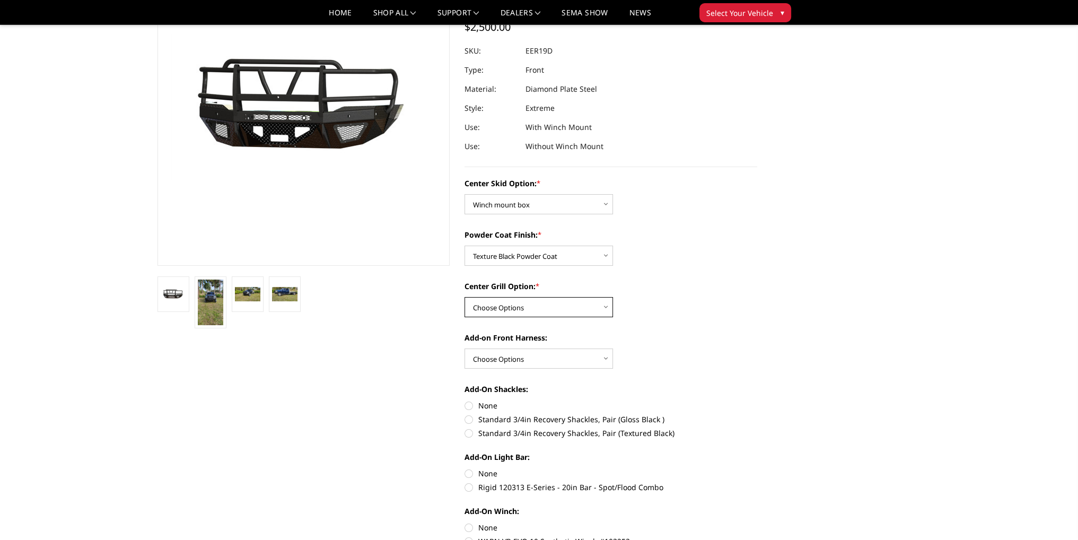
click at [505, 303] on select "Choose Options Add expanded metal in center grill Decline this option" at bounding box center [539, 307] width 149 height 20
select select "4711"
click at [465, 297] on select "Choose Options Add expanded metal in center grill Decline this option" at bounding box center [539, 307] width 149 height 20
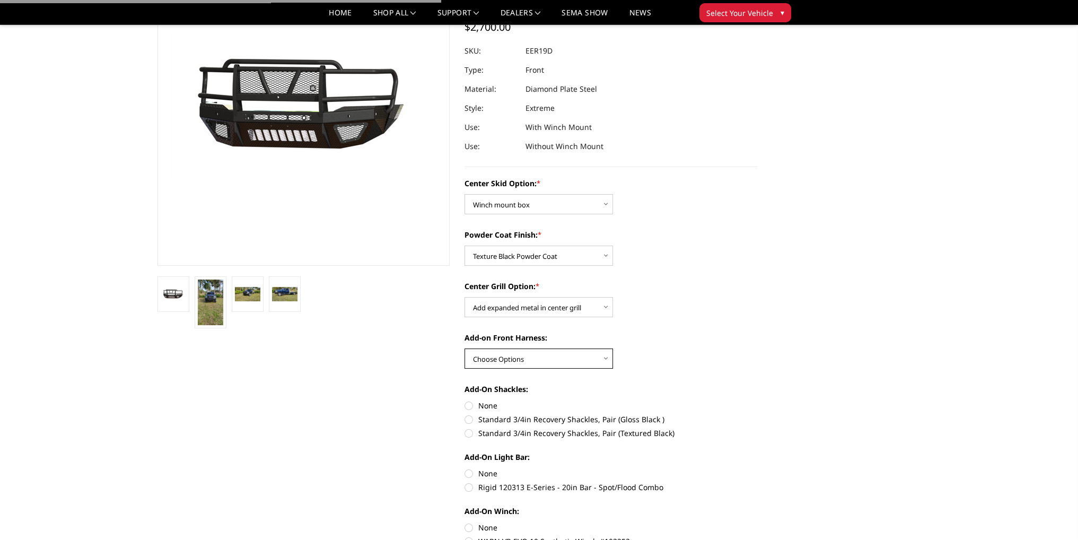
drag, startPoint x: 504, startPoint y: 355, endPoint x: 507, endPoint y: 367, distance: 12.5
click at [504, 355] on select "Choose Options WITH front camera harness WITHOUT front camera harness" at bounding box center [539, 358] width 149 height 20
select select "4713"
click at [465, 348] on select "Choose Options WITH front camera harness WITHOUT front camera harness" at bounding box center [539, 358] width 149 height 20
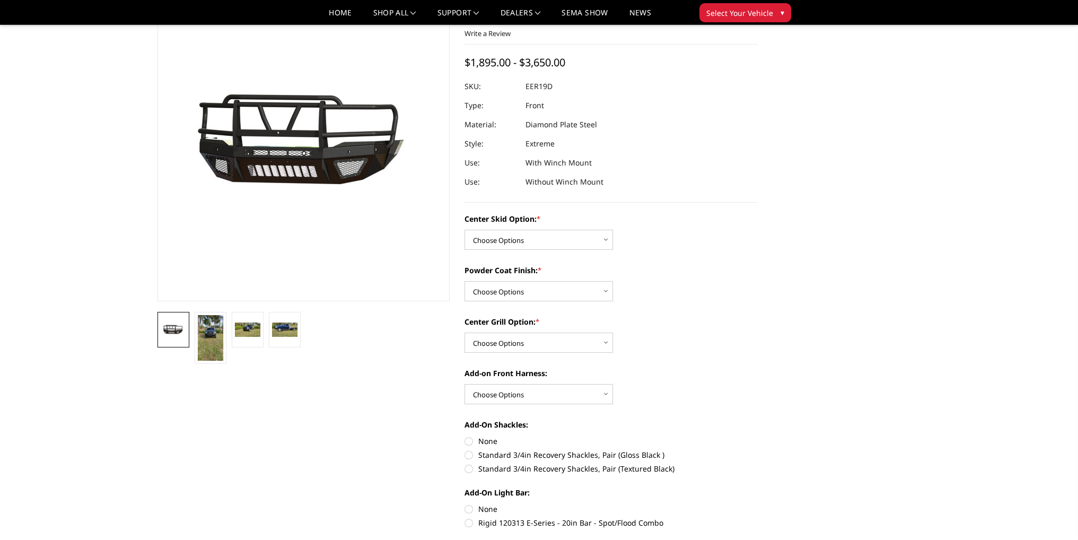
scroll to position [53, 0]
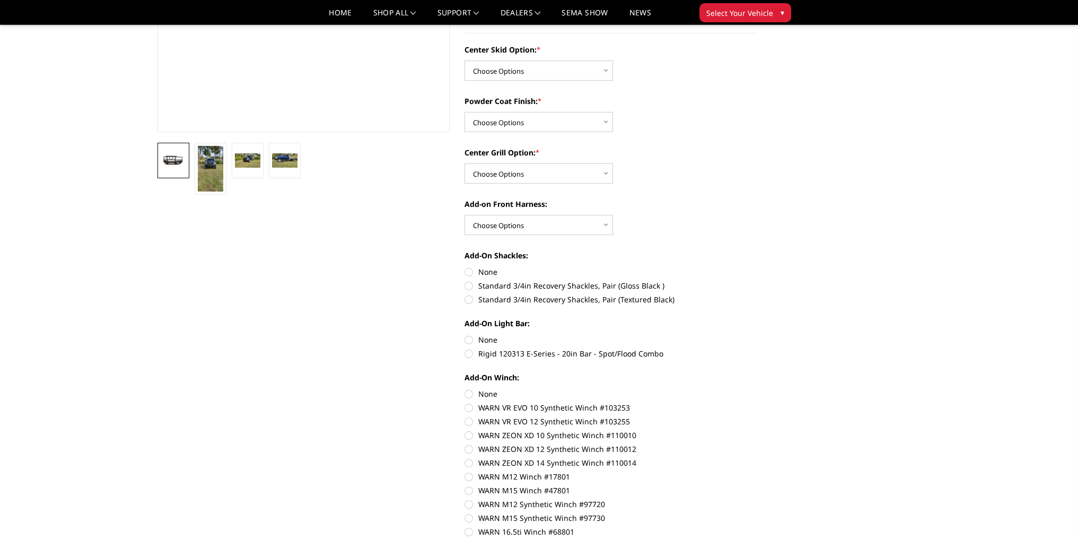
scroll to position [212, 0]
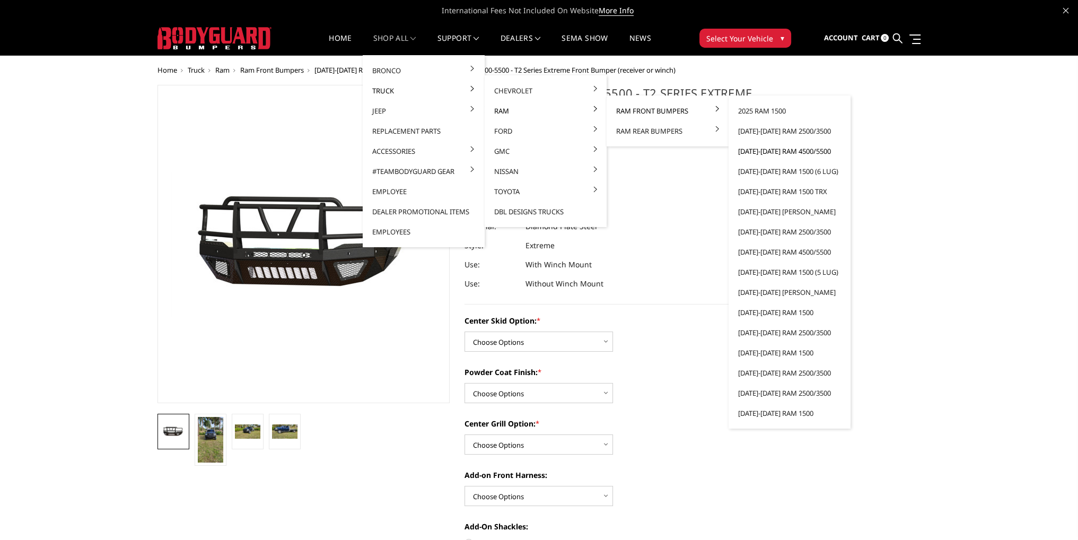
click at [766, 146] on link "[DATE]-[DATE] Ram 4500/5500" at bounding box center [789, 151] width 113 height 20
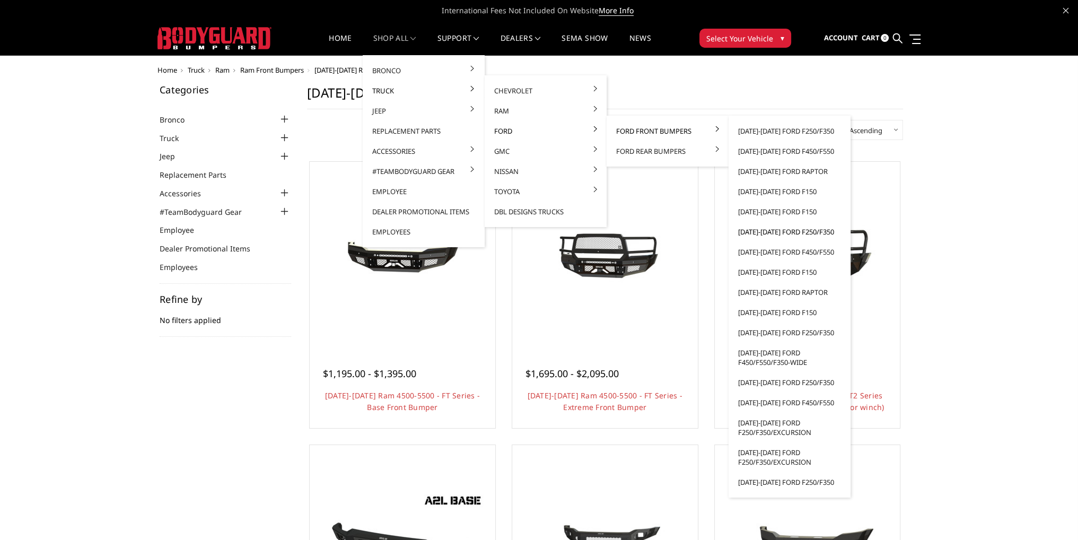
click at [763, 235] on link "[DATE]-[DATE] Ford F250/F350" at bounding box center [789, 232] width 113 height 20
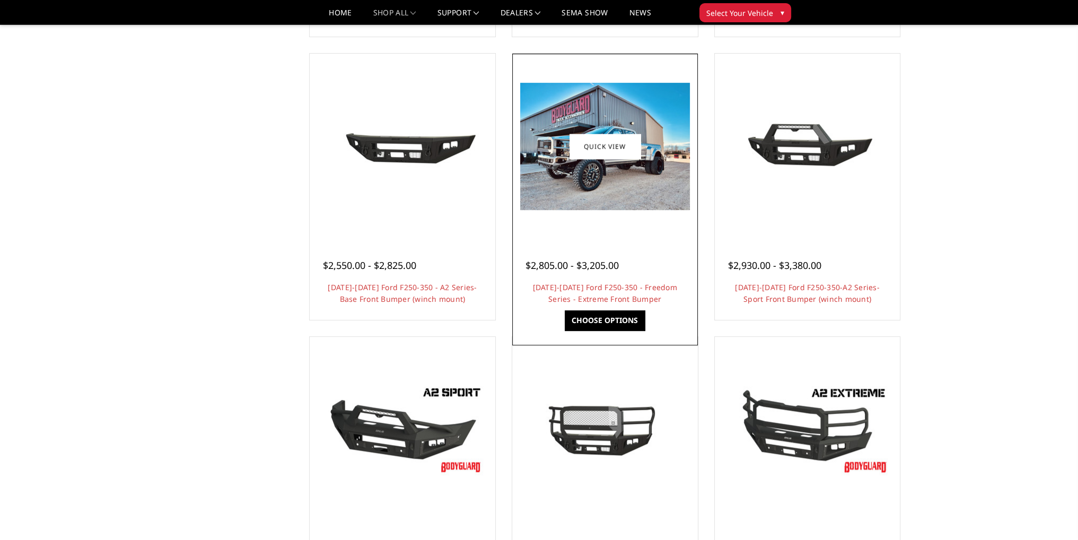
scroll to position [636, 0]
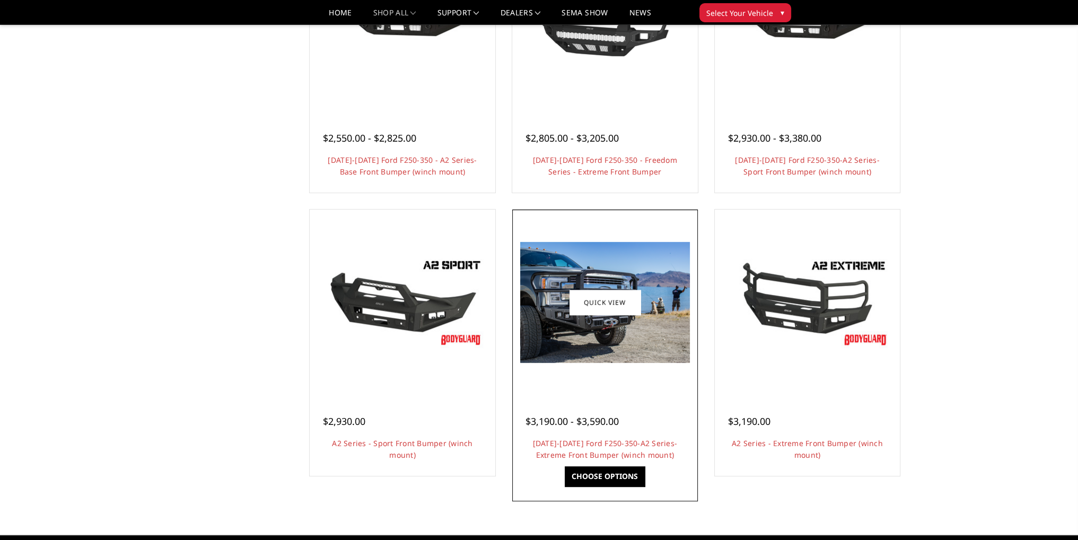
scroll to position [743, 0]
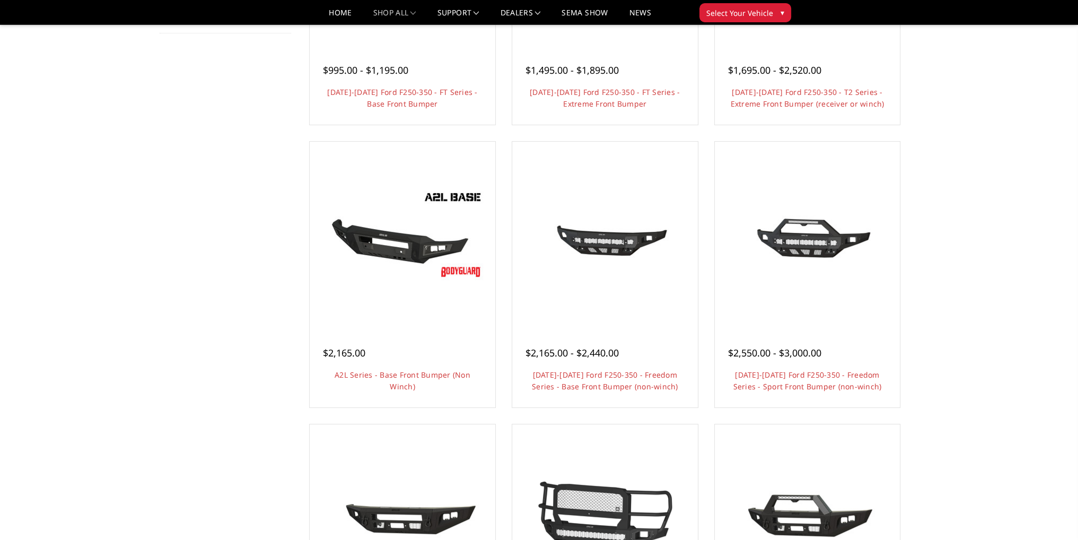
scroll to position [265, 0]
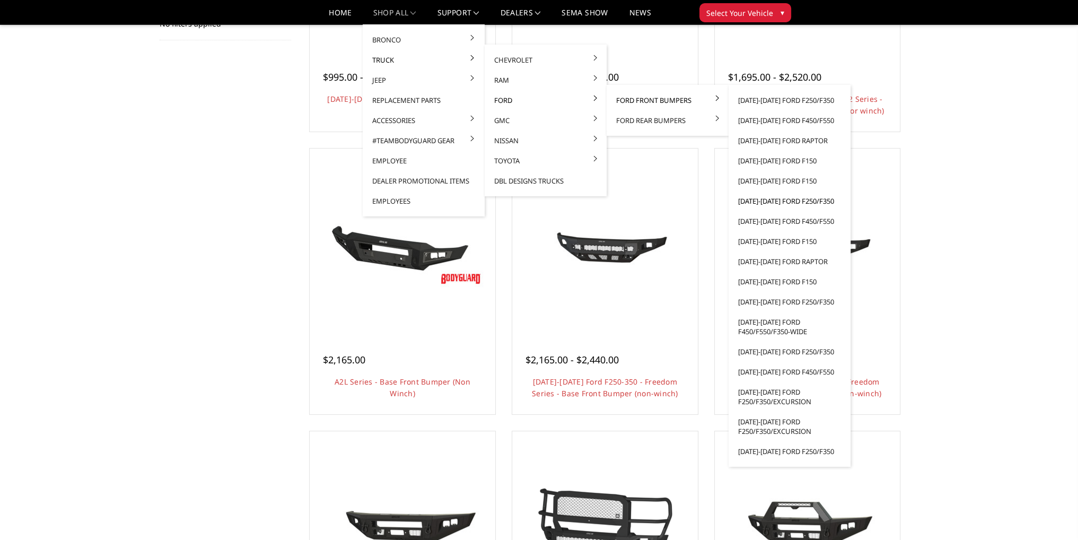
click at [771, 201] on link "[DATE]-[DATE] Ford F250/F350" at bounding box center [789, 201] width 113 height 20
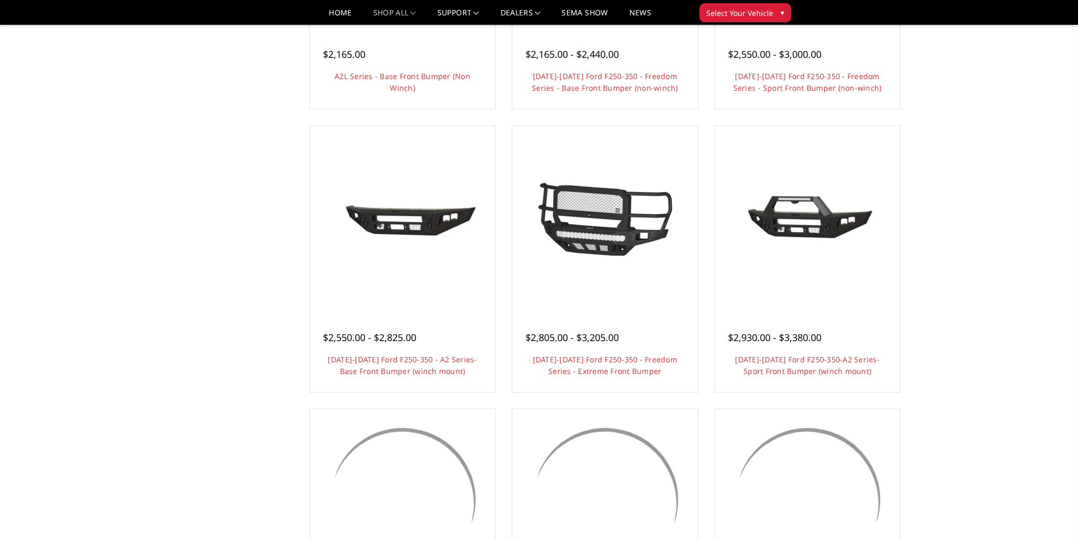
scroll to position [796, 0]
